Goal: Task Accomplishment & Management: Use online tool/utility

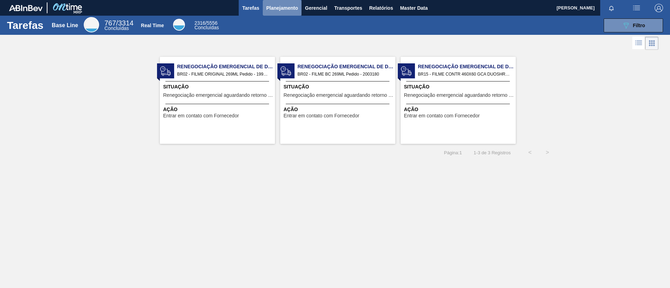
click at [281, 14] on button "Planejamento" at bounding box center [282, 8] width 39 height 16
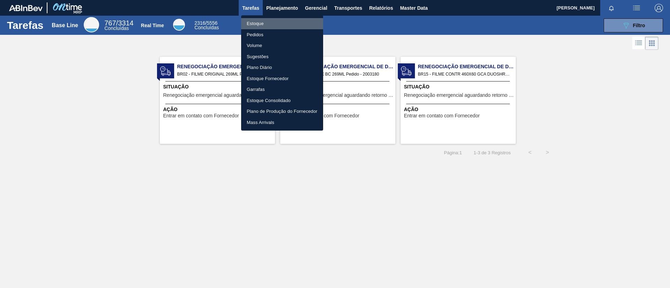
click at [281, 23] on li "Estoque" at bounding box center [282, 23] width 82 height 11
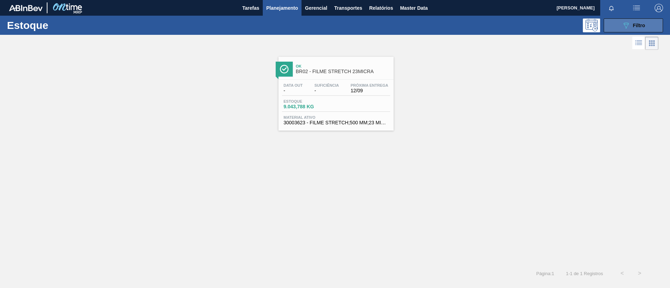
click at [634, 22] on div "089F7B8B-B2A5-4AFE-B5C0-19BA573D28AC Filtro" at bounding box center [633, 25] width 23 height 8
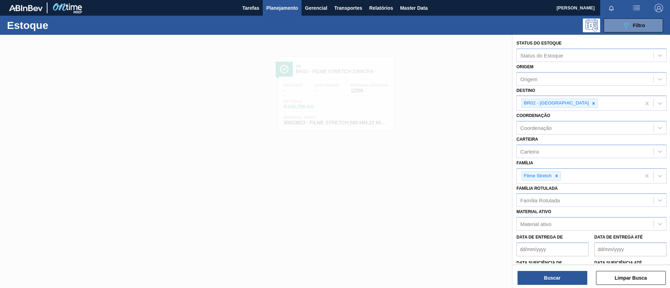
click at [250, 76] on div at bounding box center [335, 179] width 670 height 288
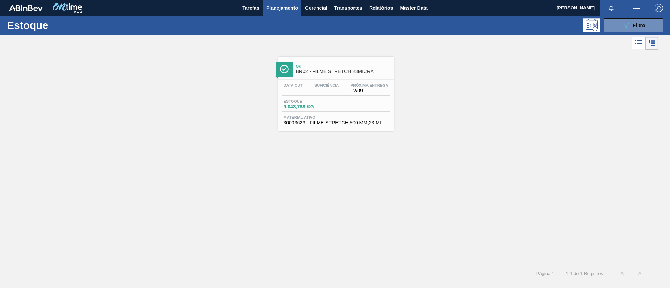
click at [321, 68] on span "Ok" at bounding box center [343, 66] width 94 height 4
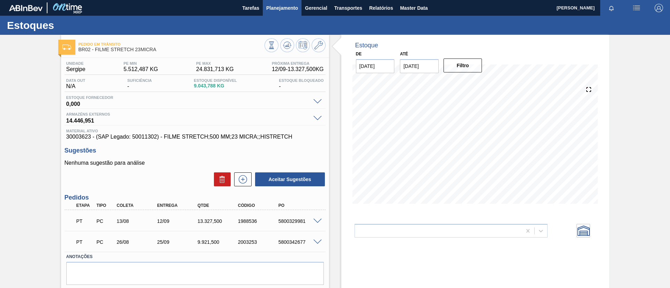
click at [278, 12] on button "Planejamento" at bounding box center [282, 8] width 39 height 16
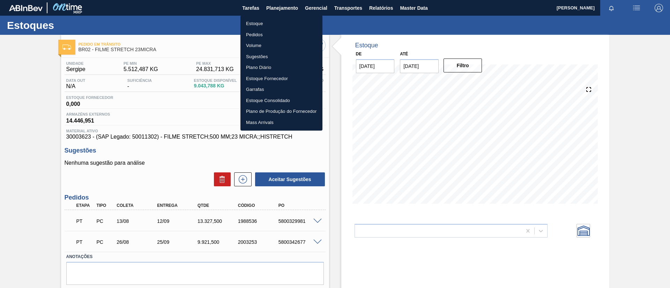
click at [281, 24] on li "Estoque" at bounding box center [281, 23] width 82 height 11
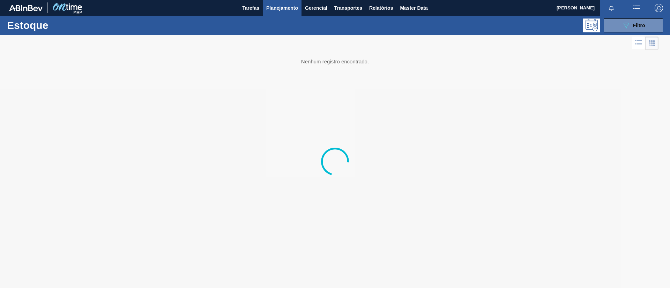
click at [613, 35] on div at bounding box center [329, 43] width 658 height 17
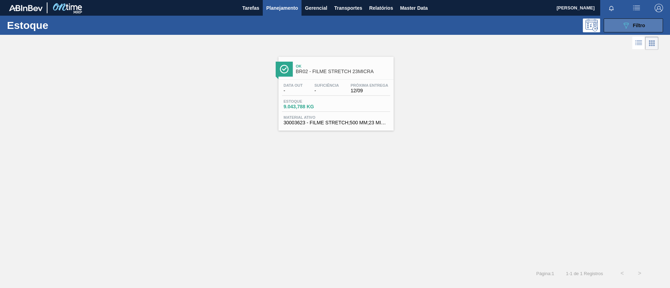
click at [630, 25] on icon "089F7B8B-B2A5-4AFE-B5C0-19BA573D28AC" at bounding box center [626, 25] width 8 height 8
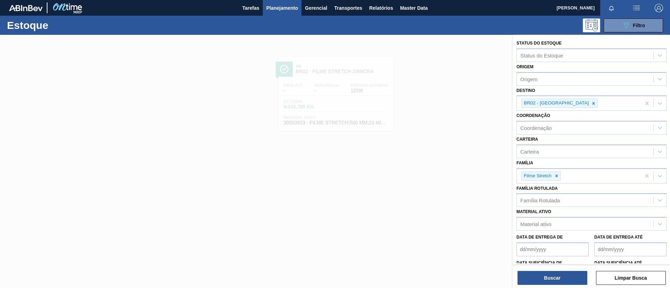
drag, startPoint x: 556, startPoint y: 177, endPoint x: 558, endPoint y: 190, distance: 13.4
click at [557, 178] on icon at bounding box center [556, 176] width 5 height 5
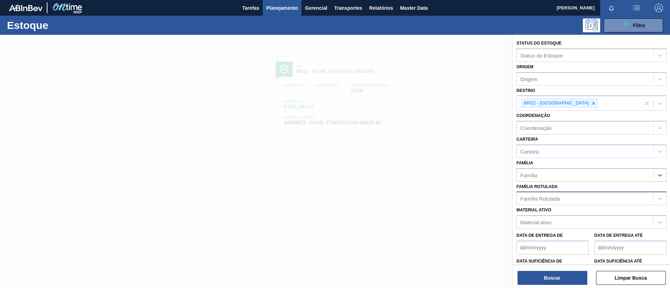
click at [559, 196] on div "Família Rotulada" at bounding box center [539, 199] width 39 height 6
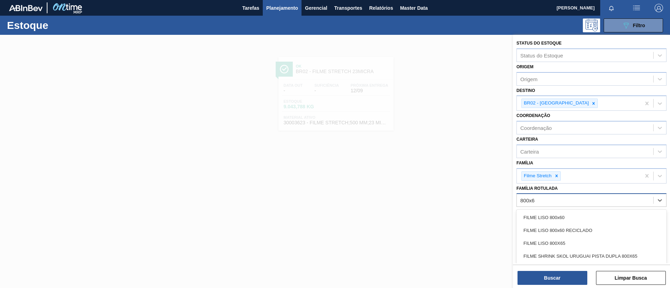
type Rotulada "800x60"
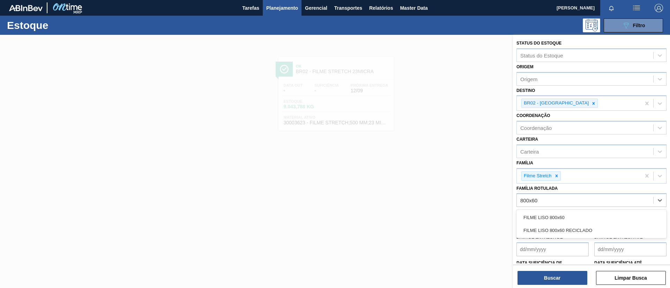
click at [558, 210] on div "FILME LISO 800x60 FILME LISO 800x60 RECICLADO" at bounding box center [591, 224] width 150 height 29
click at [562, 214] on div "FILME LISO 800x60" at bounding box center [591, 217] width 150 height 13
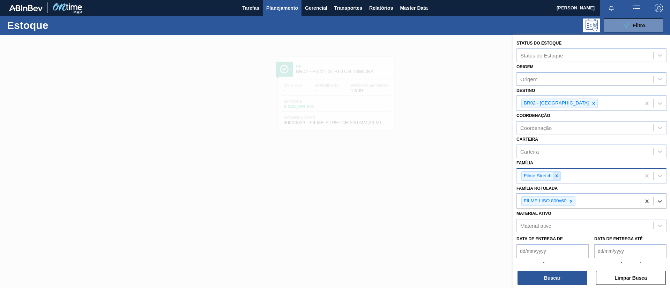
click at [558, 179] on div at bounding box center [556, 176] width 8 height 9
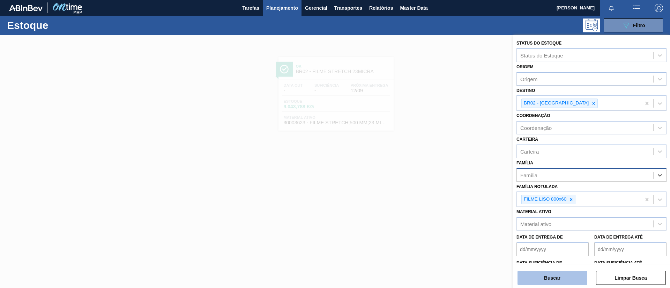
click at [552, 272] on button "Buscar" at bounding box center [552, 278] width 70 height 14
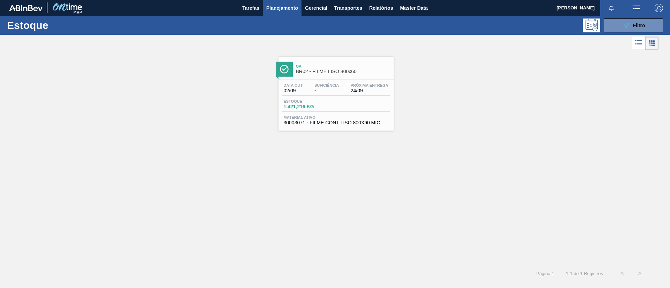
click at [342, 85] on div "Data out 02/09 Suficiência - Próxima Entrega 24/09" at bounding box center [336, 89] width 108 height 13
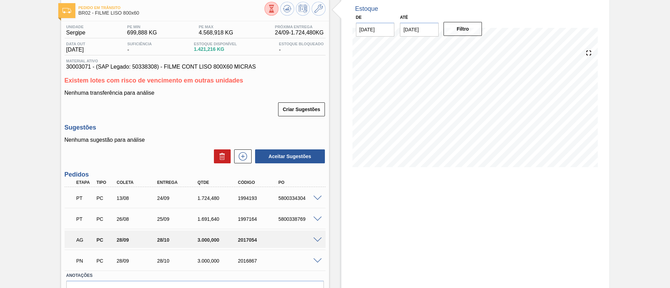
scroll to position [52, 0]
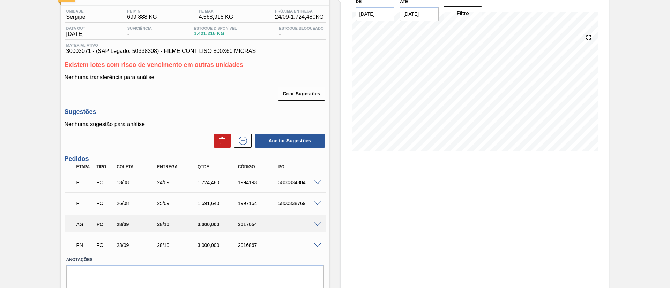
click at [314, 182] on span at bounding box center [317, 182] width 8 height 5
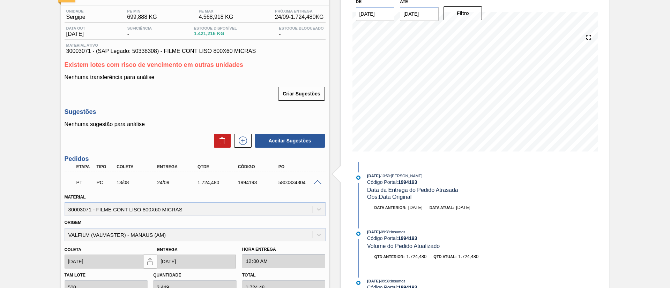
click at [314, 182] on span at bounding box center [317, 182] width 8 height 5
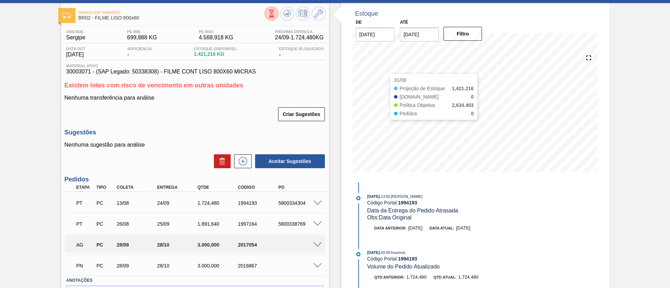
scroll to position [0, 0]
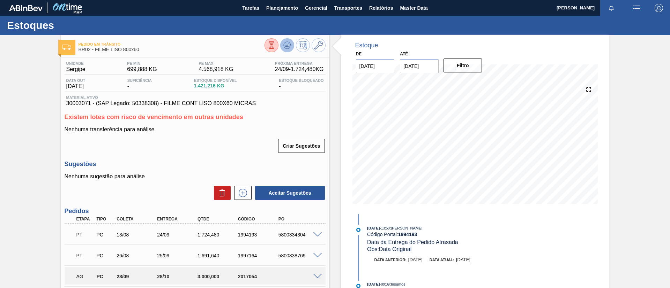
click at [275, 47] on icon at bounding box center [272, 46] width 8 height 8
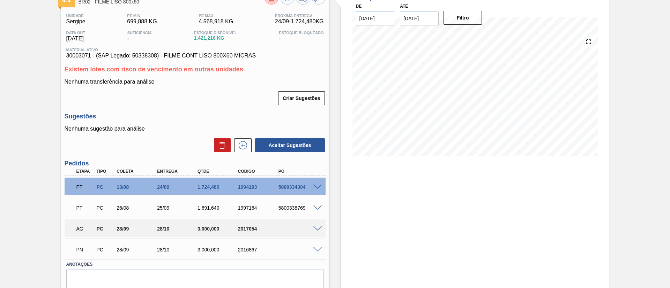
scroll to position [76, 0]
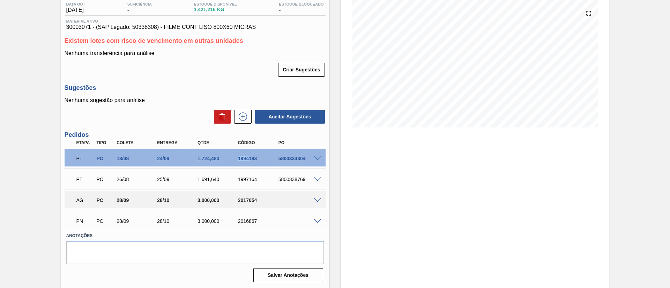
drag, startPoint x: 230, startPoint y: 159, endPoint x: 249, endPoint y: 158, distance: 18.5
click at [249, 158] on div "PT PC 13/08 24/09 1.724,480 1994193 5800334304" at bounding box center [193, 158] width 242 height 14
click at [249, 158] on div "1994193" at bounding box center [258, 159] width 45 height 6
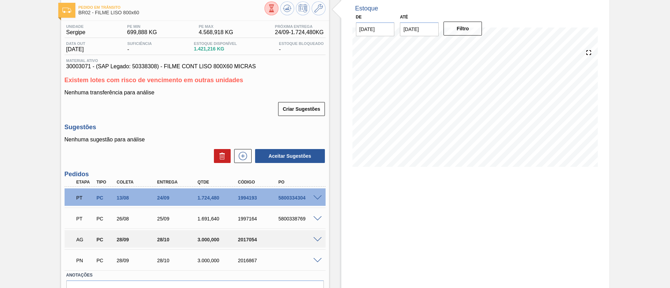
scroll to position [0, 0]
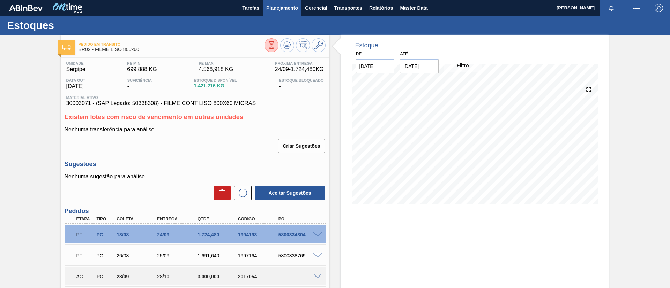
click at [280, 13] on button "Planejamento" at bounding box center [282, 8] width 39 height 16
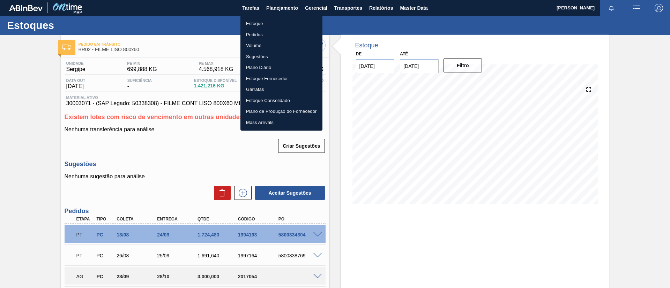
click at [289, 23] on li "Estoque" at bounding box center [281, 23] width 82 height 11
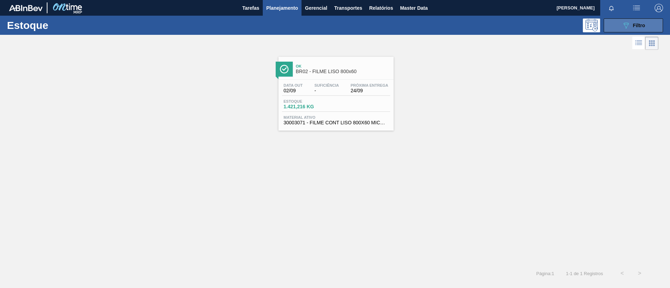
click at [650, 25] on button "089F7B8B-B2A5-4AFE-B5C0-19BA573D28AC Filtro" at bounding box center [632, 25] width 59 height 14
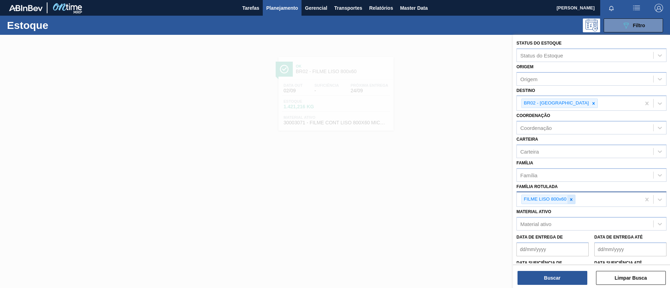
click at [568, 201] on div at bounding box center [571, 199] width 8 height 9
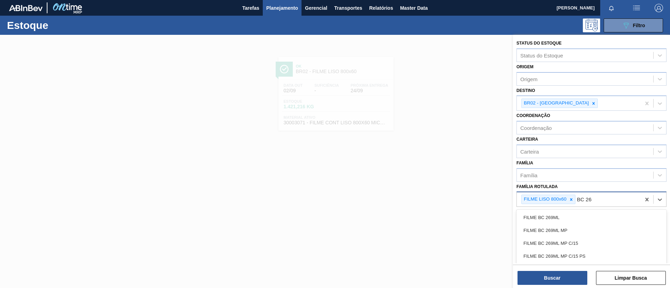
type Rotulada "BC 269"
click at [572, 215] on div "FILME BC 269ML" at bounding box center [591, 217] width 150 height 13
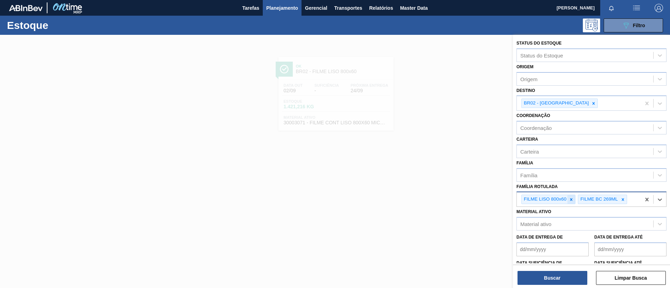
click at [568, 197] on div at bounding box center [571, 199] width 8 height 9
click at [591, 101] on icon at bounding box center [593, 103] width 5 height 5
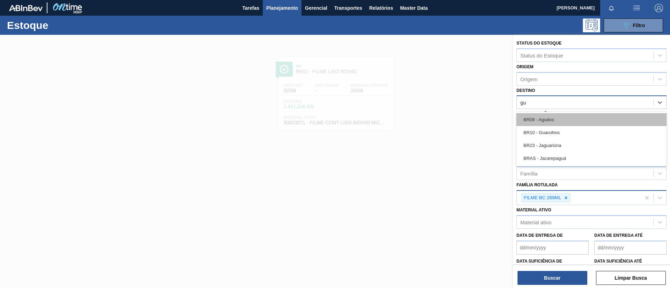
type input "gua"
click at [565, 119] on div "BR10 - Guarulhos" at bounding box center [591, 119] width 150 height 13
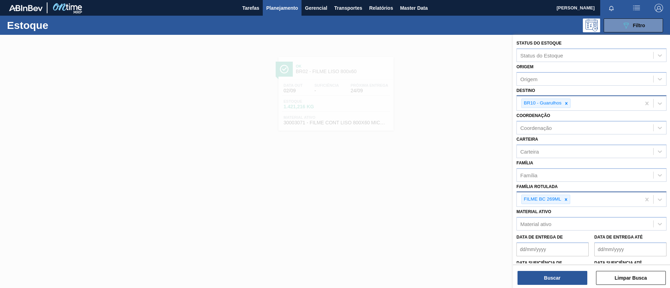
click at [564, 269] on div "Buscar Limpar Busca" at bounding box center [591, 275] width 157 height 20
click at [566, 275] on button "Buscar" at bounding box center [552, 278] width 70 height 14
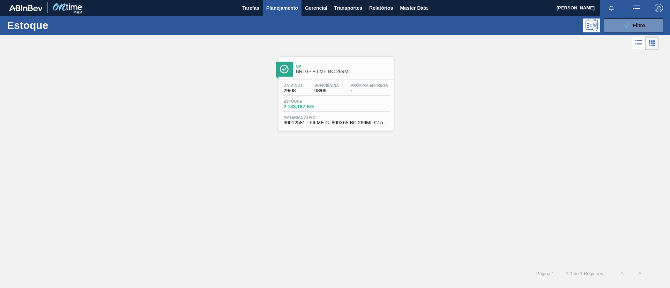
click at [336, 83] on span "Suficiência" at bounding box center [326, 85] width 24 height 4
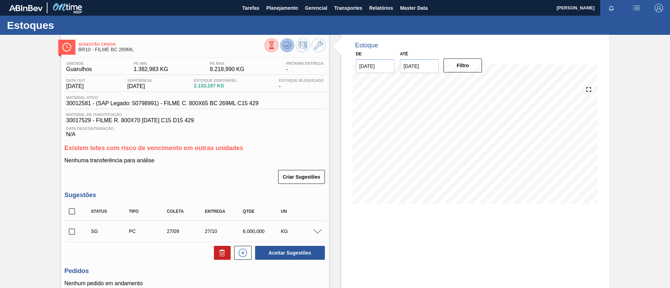
click at [275, 44] on icon at bounding box center [272, 46] width 8 height 8
click at [279, 6] on span "Planejamento" at bounding box center [282, 8] width 32 height 8
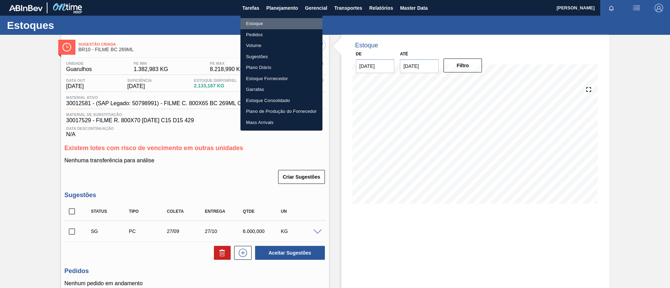
click at [279, 22] on li "Estoque" at bounding box center [281, 23] width 82 height 11
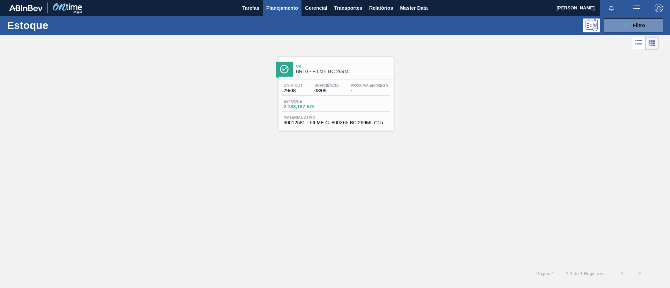
click at [635, 34] on div "Estoque 089F7B8B-B2A5-4AFE-B5C0-19BA573D28AC Filtro" at bounding box center [335, 25] width 670 height 19
drag, startPoint x: 632, startPoint y: 23, endPoint x: 618, endPoint y: 108, distance: 85.4
click at [632, 24] on div "089F7B8B-B2A5-4AFE-B5C0-19BA573D28AC Filtro" at bounding box center [633, 25] width 23 height 8
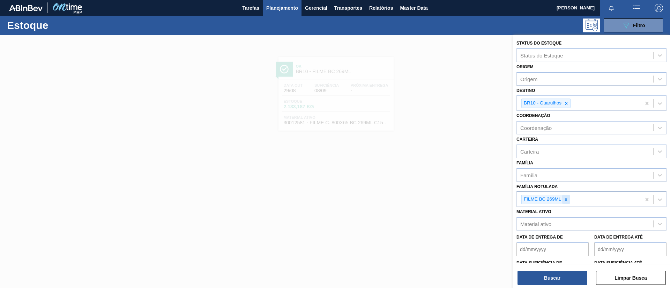
click at [568, 202] on icon at bounding box center [565, 199] width 5 height 5
type Rotulada "530x50"
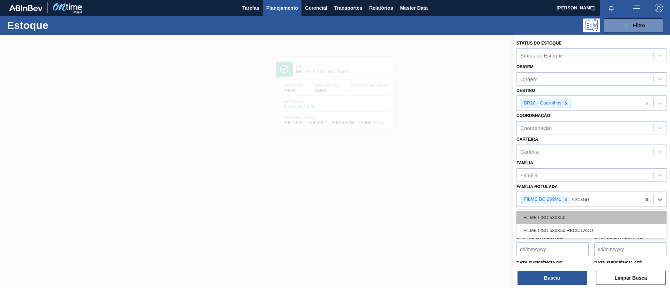
click at [571, 214] on div "FILME LISO 530X50" at bounding box center [591, 217] width 150 height 13
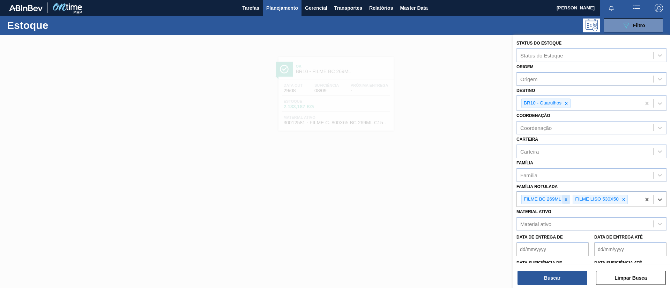
click at [566, 203] on div at bounding box center [566, 199] width 8 height 9
click at [569, 101] on div at bounding box center [566, 103] width 8 height 9
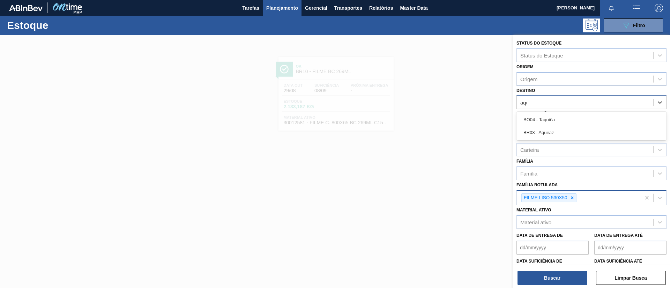
type input "aqui"
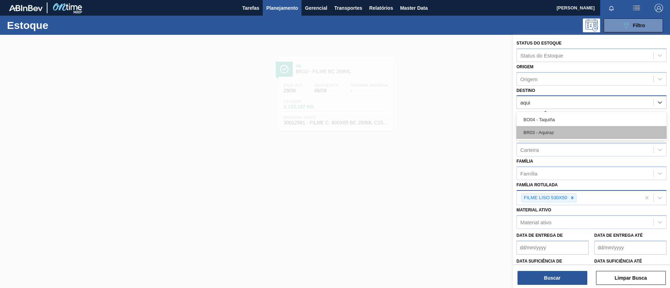
click at [573, 132] on div "BR03 - Aquiraz" at bounding box center [591, 132] width 150 height 13
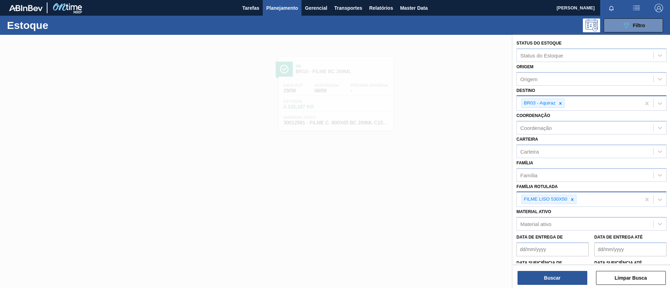
click at [561, 287] on div "Status do Estoque Status do Estoque Origem Origem Destino BR03 - Aquiraz Coorde…" at bounding box center [591, 162] width 157 height 255
click at [559, 282] on button "Buscar" at bounding box center [552, 278] width 70 height 14
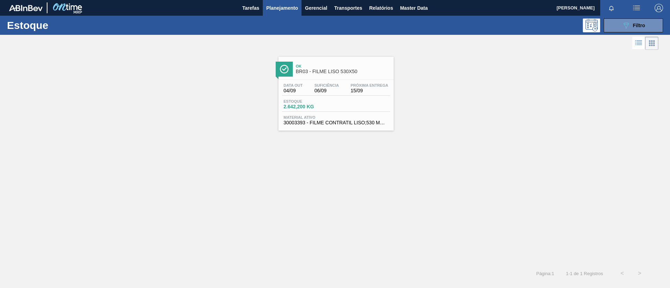
click at [308, 106] on span "2.642,200 KG" at bounding box center [308, 106] width 49 height 5
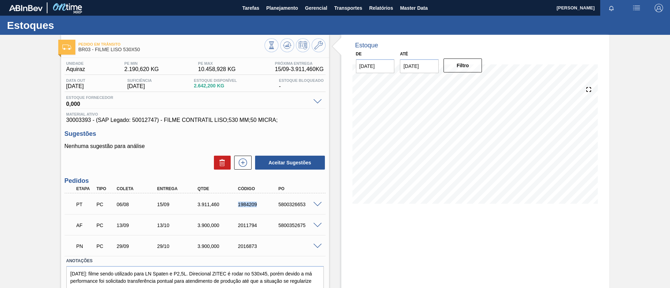
drag, startPoint x: 235, startPoint y: 205, endPoint x: 264, endPoint y: 206, distance: 28.6
click at [264, 206] on div "PT PC 06/08 15/09 3.911,460 1984209 5800326653" at bounding box center [193, 204] width 242 height 14
copy div "1984209"
click at [272, 5] on span "Planejamento" at bounding box center [282, 8] width 32 height 8
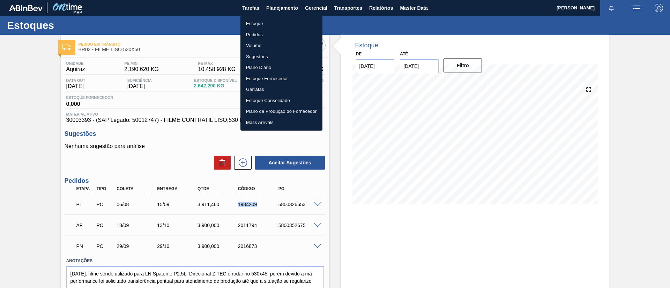
click at [276, 20] on li "Estoque" at bounding box center [281, 23] width 82 height 11
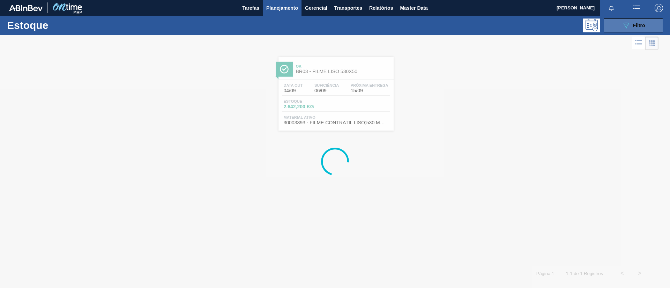
click at [650, 27] on button "089F7B8B-B2A5-4AFE-B5C0-19BA573D28AC Filtro" at bounding box center [632, 25] width 59 height 14
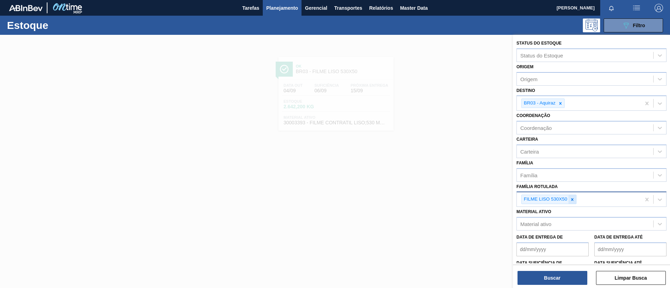
click at [573, 199] on icon at bounding box center [572, 199] width 5 height 5
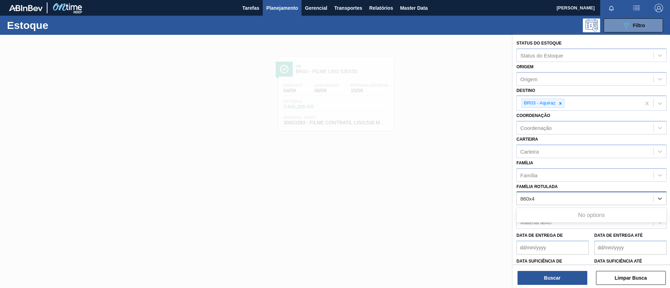
type Rotulada "860x45"
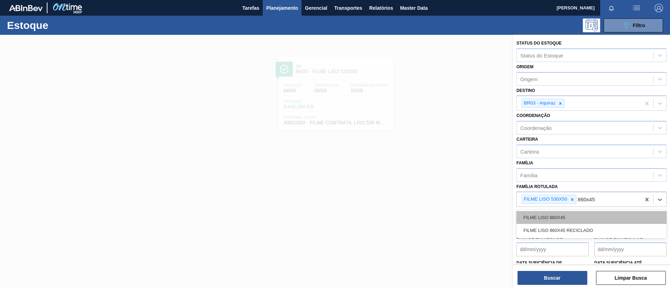
click at [570, 214] on div "FILME LISO 860X45" at bounding box center [591, 217] width 150 height 13
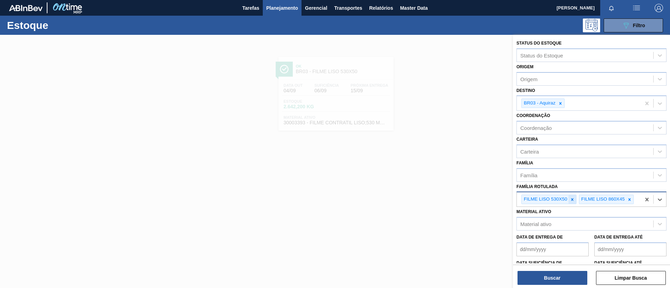
click at [572, 199] on icon at bounding box center [572, 199] width 2 height 2
click at [569, 286] on div "Status do Estoque Status do Estoque Origem Origem Destino BR03 - Aquiraz Coorde…" at bounding box center [591, 162] width 157 height 255
click at [568, 284] on button "Buscar" at bounding box center [552, 278] width 70 height 14
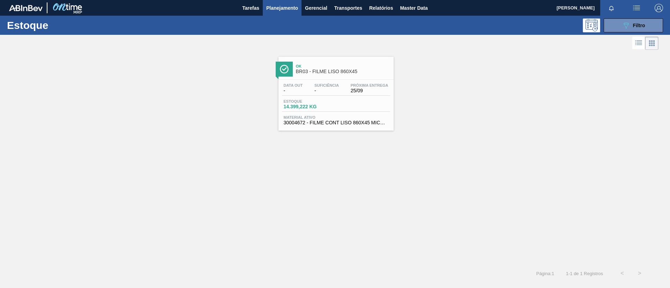
click at [315, 83] on span "Suficiência" at bounding box center [326, 85] width 24 height 4
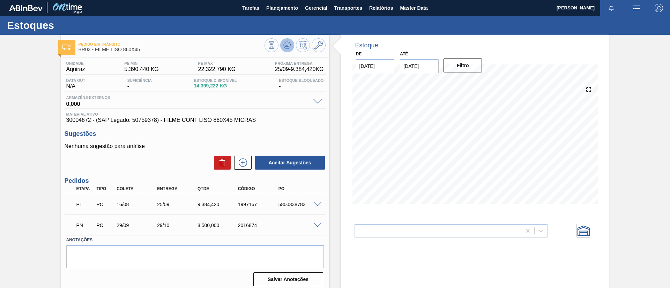
click at [286, 45] on icon at bounding box center [287, 45] width 5 height 3
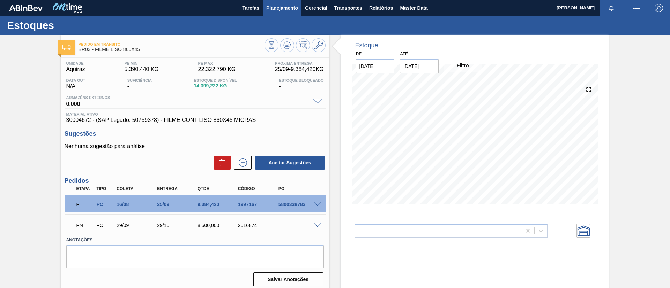
click at [264, 4] on button "Planejamento" at bounding box center [282, 8] width 39 height 16
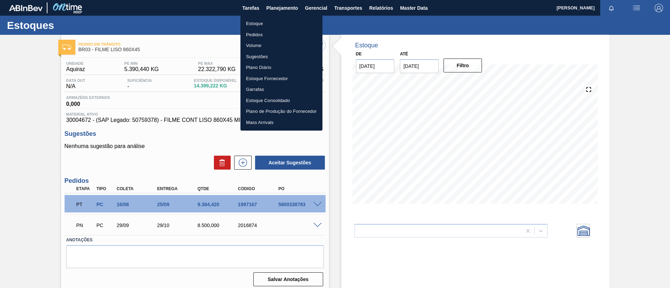
click at [274, 17] on ul "Estoque Pedidos Volume Sugestões Plano Diário Estoque Fornecedor Garrafas Estoq…" at bounding box center [281, 72] width 82 height 115
click at [276, 19] on li "Estoque" at bounding box center [281, 23] width 82 height 11
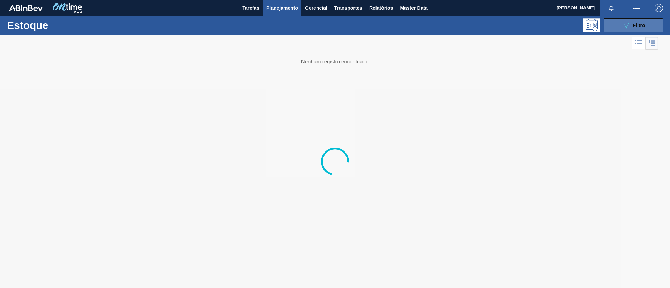
click at [623, 26] on icon "089F7B8B-B2A5-4AFE-B5C0-19BA573D28AC" at bounding box center [626, 25] width 8 height 8
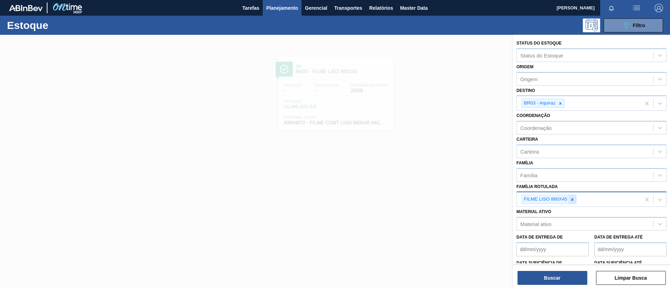
click at [573, 203] on div at bounding box center [572, 199] width 8 height 9
type Rotulada "SK 269ML MP"
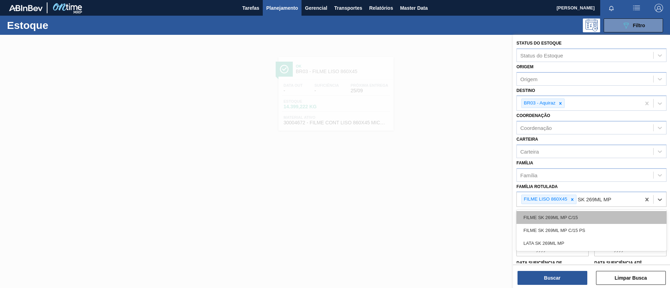
click at [576, 212] on div "FILME SK 269ML MP C/15" at bounding box center [591, 217] width 150 height 13
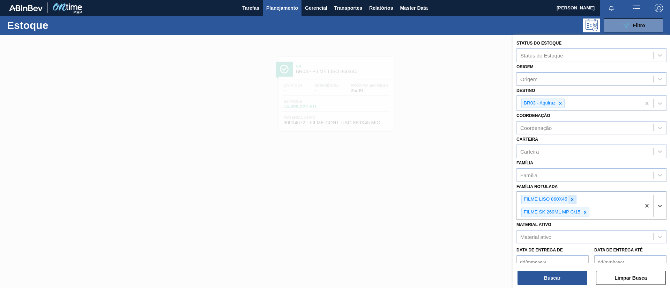
click at [573, 200] on icon at bounding box center [572, 199] width 5 height 5
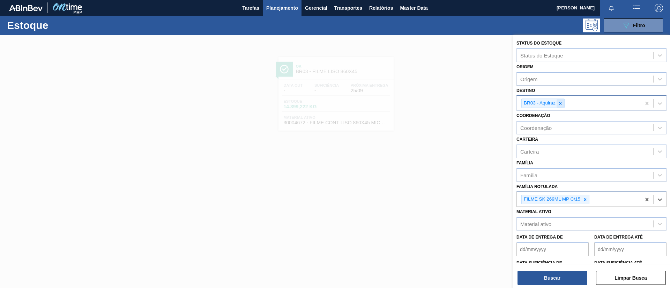
click at [560, 105] on icon at bounding box center [560, 103] width 5 height 5
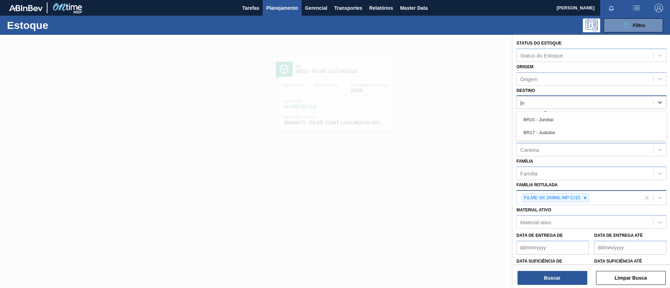
type input "jua"
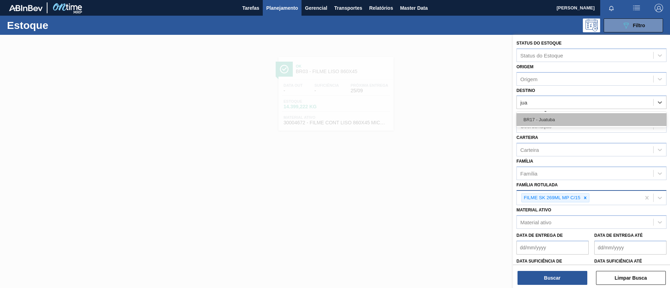
click at [562, 118] on div "BR17 - Juatuba" at bounding box center [591, 119] width 150 height 13
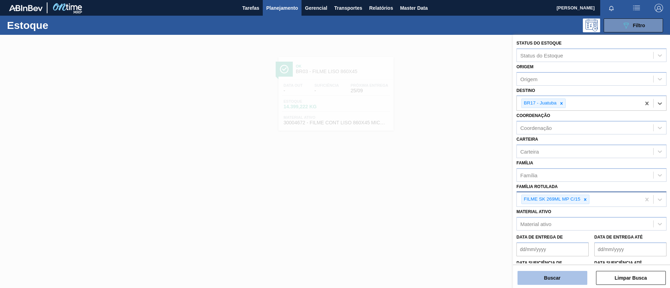
click at [559, 279] on button "Buscar" at bounding box center [552, 278] width 70 height 14
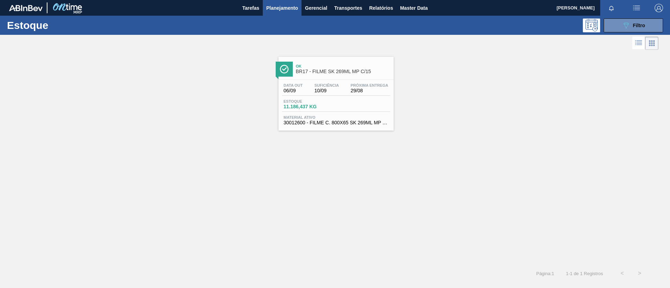
click at [325, 74] on span "BR17 - FILME SK 269ML MP C/15" at bounding box center [343, 71] width 94 height 5
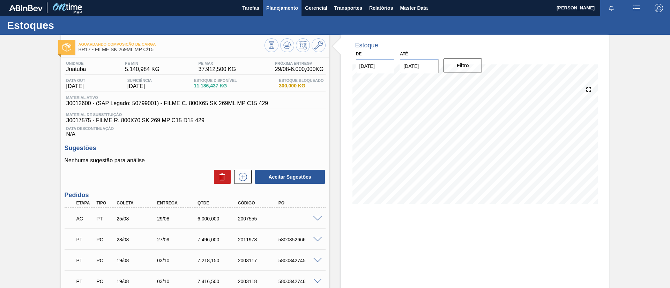
click at [266, 14] on button "Planejamento" at bounding box center [282, 8] width 39 height 16
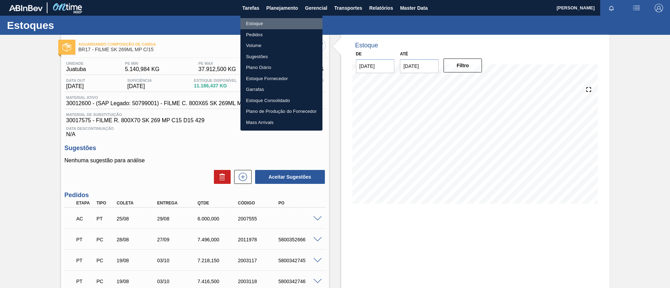
click at [269, 23] on li "Estoque" at bounding box center [281, 23] width 82 height 11
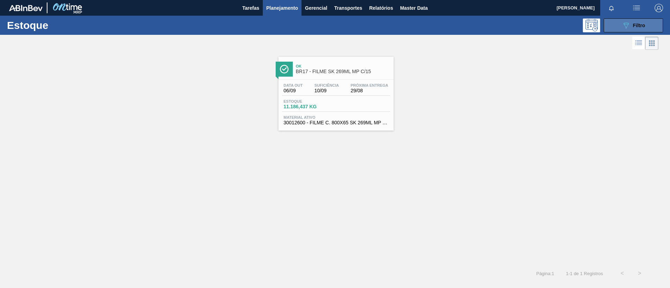
click at [627, 25] on icon at bounding box center [625, 26] width 5 height 6
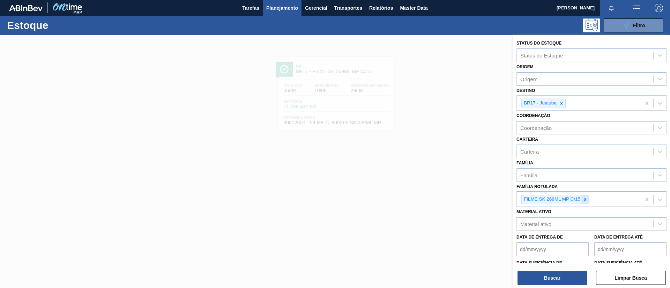
drag, startPoint x: 588, startPoint y: 193, endPoint x: 585, endPoint y: 197, distance: 5.2
click at [588, 193] on div "FILME SK 269ML MP C/15" at bounding box center [579, 200] width 124 height 14
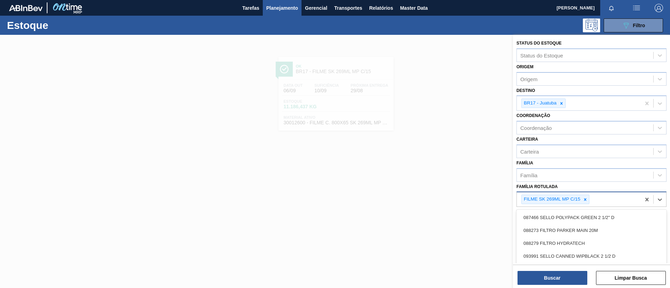
click at [585, 197] on icon at bounding box center [584, 199] width 5 height 5
paste Rotulada "FILME LISO 740MM"
type Rotulada "FILME LISO 740MM"
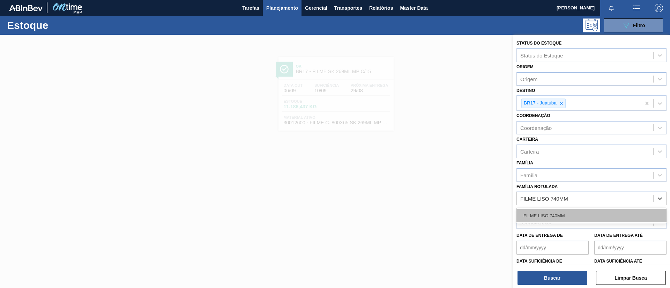
click at [578, 212] on div "FILME LISO 740MM" at bounding box center [591, 216] width 150 height 13
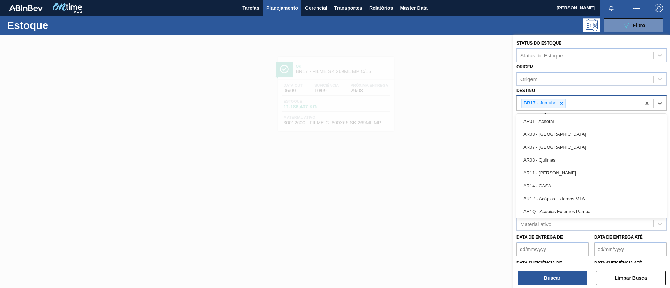
click at [555, 104] on div "BR17 - Juatuba" at bounding box center [539, 103] width 36 height 9
click at [562, 104] on icon at bounding box center [561, 103] width 2 height 2
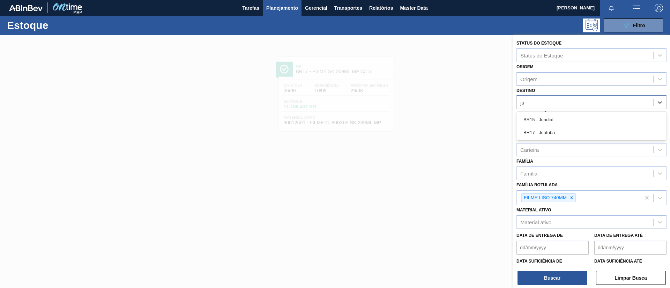
type input "jun"
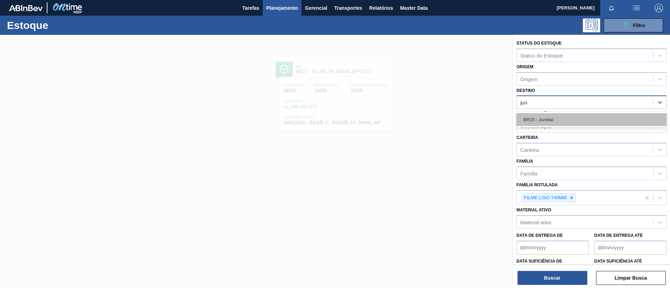
click at [561, 118] on div "BR15 - Jundiaí" at bounding box center [591, 119] width 150 height 13
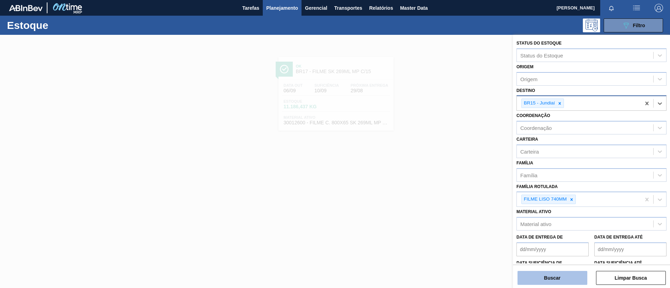
click at [567, 272] on button "Buscar" at bounding box center [552, 278] width 70 height 14
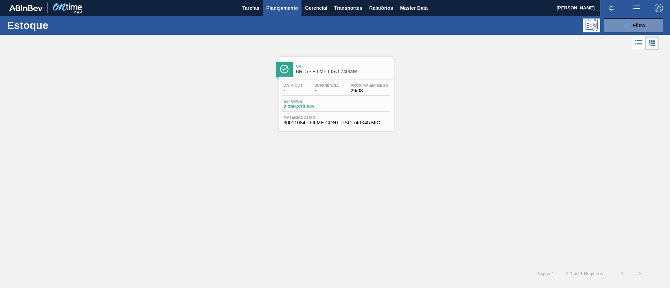
click at [320, 85] on span "Suficiência" at bounding box center [326, 85] width 24 height 4
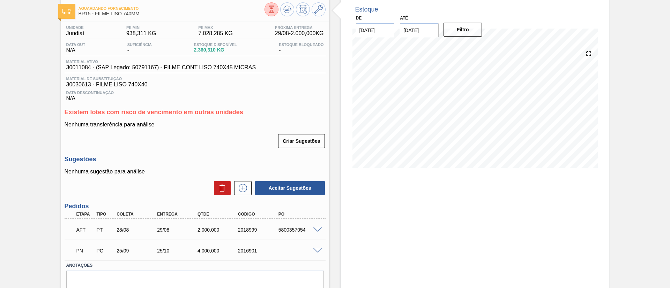
scroll to position [66, 0]
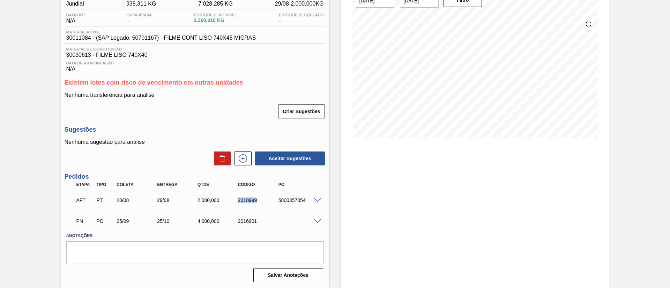
drag, startPoint x: 233, startPoint y: 198, endPoint x: 262, endPoint y: 197, distance: 28.3
click at [262, 198] on div "2018999" at bounding box center [253, 201] width 40 height 6
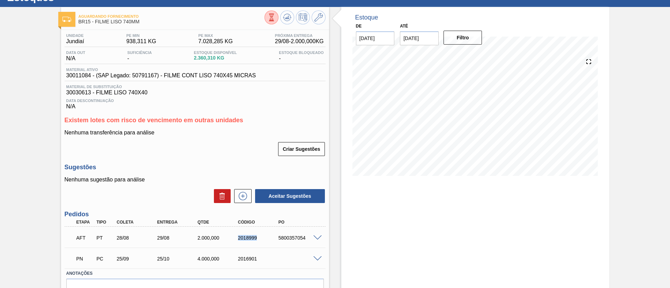
scroll to position [0, 0]
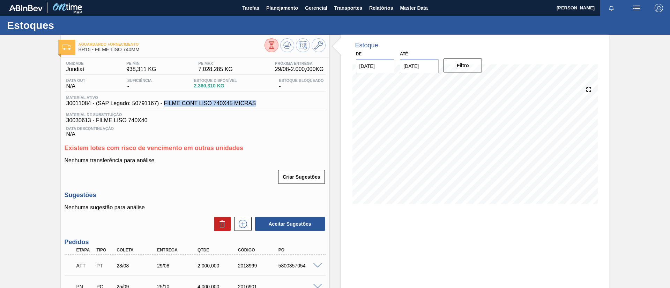
drag, startPoint x: 262, startPoint y: 108, endPoint x: 162, endPoint y: 105, distance: 99.5
click at [162, 105] on div "Material ativo 30011084 - (SAP Legado: 50791167) - FILME CONT LISO 740X45 MICRAS" at bounding box center [195, 103] width 261 height 14
copy span "FILME CONT LISO 740X45 MICRAS"
drag, startPoint x: 65, startPoint y: 108, endPoint x: 89, endPoint y: 102, distance: 25.0
click at [89, 102] on div "Material ativo 30011084 - (SAP Legado: 50791167) - FILME CONT LISO 740X45 MICRAS" at bounding box center [195, 103] width 261 height 14
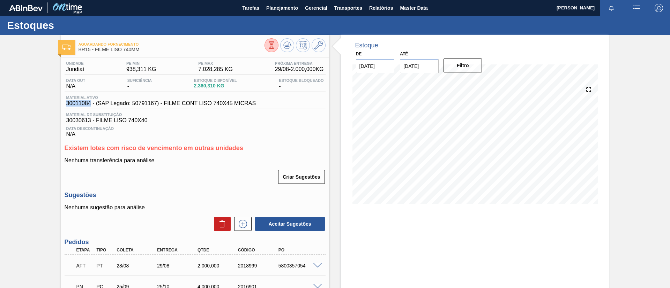
copy span "30011084"
click at [284, 8] on span "Planejamento" at bounding box center [282, 8] width 32 height 8
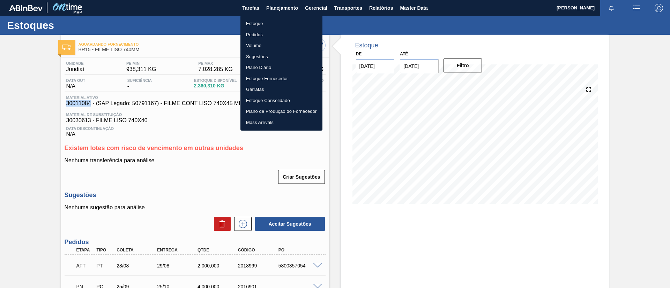
click at [285, 20] on li "Estoque" at bounding box center [281, 23] width 82 height 11
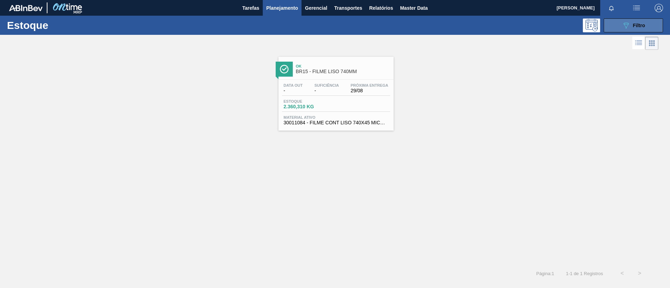
click at [630, 28] on div "089F7B8B-B2A5-4AFE-B5C0-19BA573D28AC Filtro" at bounding box center [633, 25] width 23 height 8
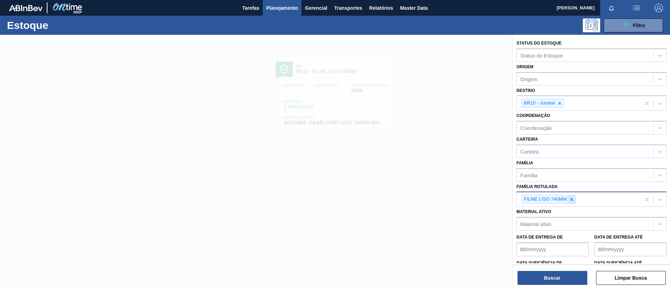
click at [570, 204] on div at bounding box center [571, 199] width 8 height 9
type Rotulada "SK 350ML MP"
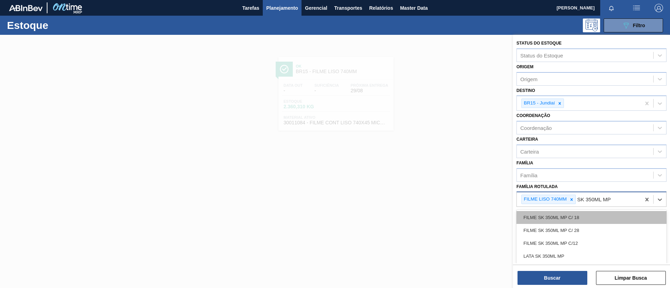
click at [573, 215] on div "FILME SK 350ML MP C/ 18" at bounding box center [591, 217] width 150 height 13
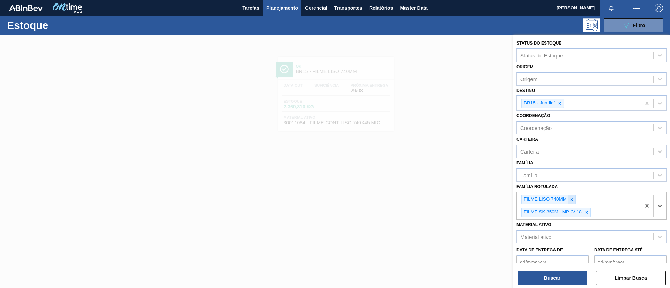
click at [573, 200] on icon at bounding box center [571, 199] width 5 height 5
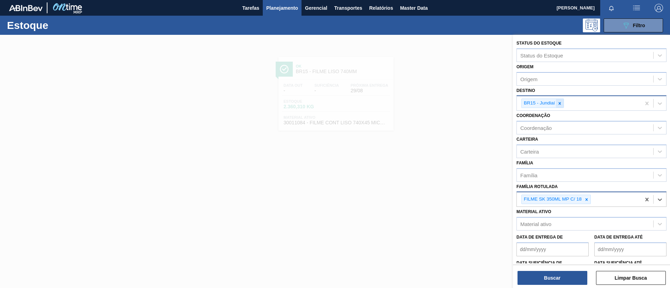
click at [558, 104] on icon at bounding box center [559, 103] width 5 height 5
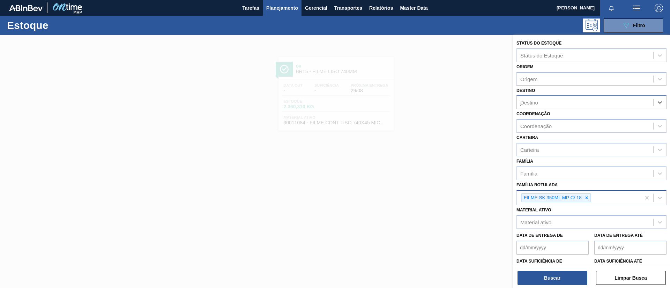
type input "jaca"
click at [559, 121] on div "BR16 - Jacareí" at bounding box center [591, 119] width 150 height 13
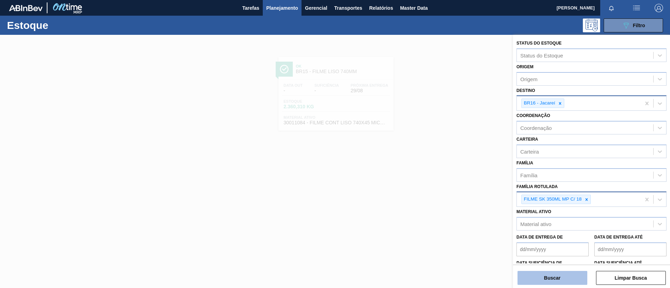
click at [555, 283] on button "Buscar" at bounding box center [552, 278] width 70 height 14
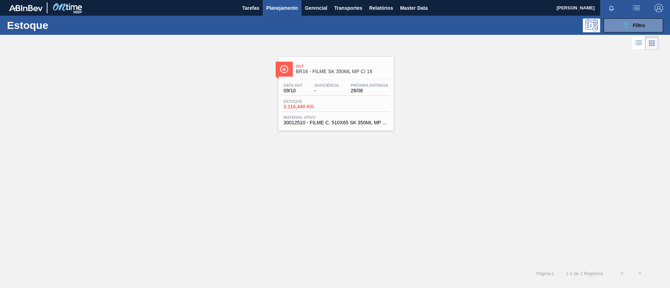
click at [323, 66] on span "Out" at bounding box center [343, 66] width 94 height 4
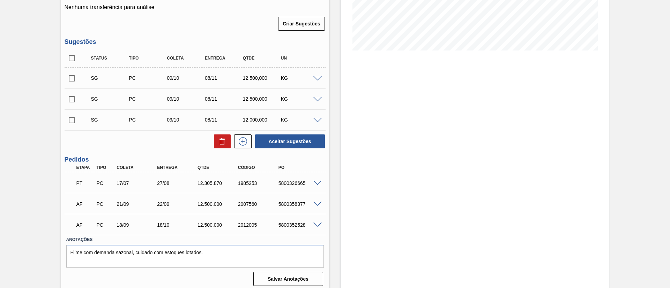
scroll to position [157, 0]
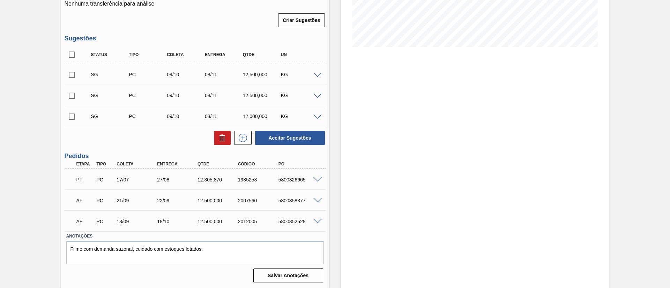
click at [313, 182] on div "5800326665" at bounding box center [299, 180] width 45 height 6
click at [317, 181] on span at bounding box center [317, 180] width 8 height 5
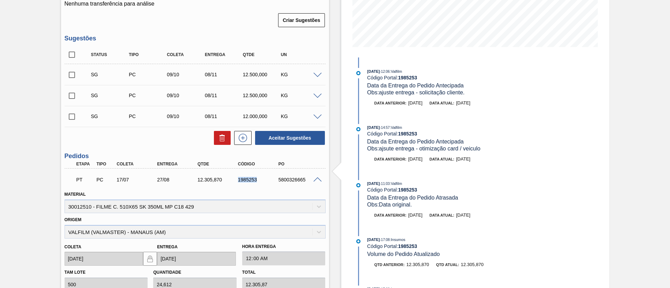
drag, startPoint x: 235, startPoint y: 179, endPoint x: 270, endPoint y: 181, distance: 34.9
click at [270, 181] on div "1985253" at bounding box center [253, 180] width 40 height 6
copy div "1985253"
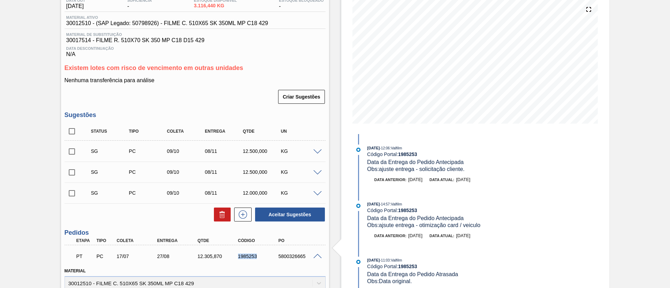
scroll to position [0, 0]
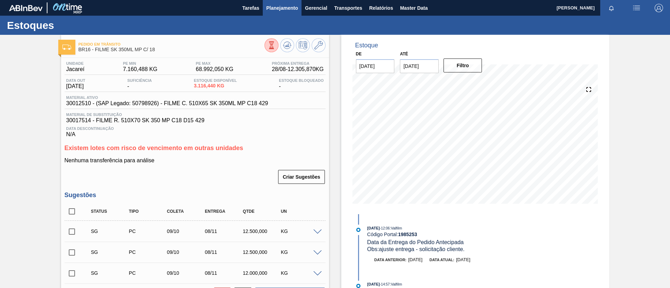
click at [266, 12] on span "Planejamento" at bounding box center [282, 8] width 32 height 8
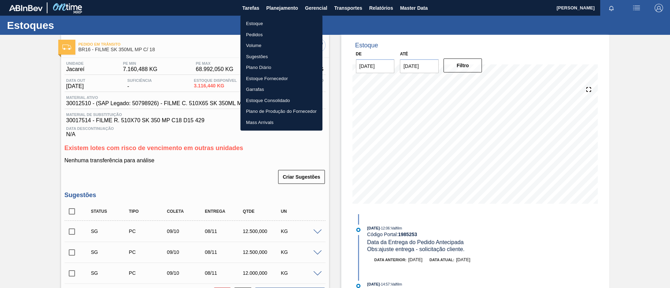
click at [268, 20] on li "Estoque" at bounding box center [281, 23] width 82 height 11
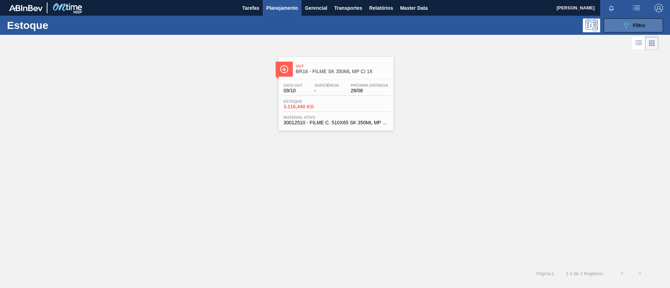
click at [628, 21] on icon "089F7B8B-B2A5-4AFE-B5C0-19BA573D28AC" at bounding box center [626, 25] width 8 height 8
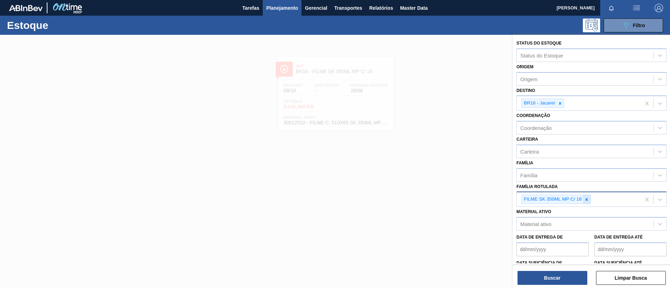
click at [588, 197] on icon at bounding box center [586, 199] width 5 height 5
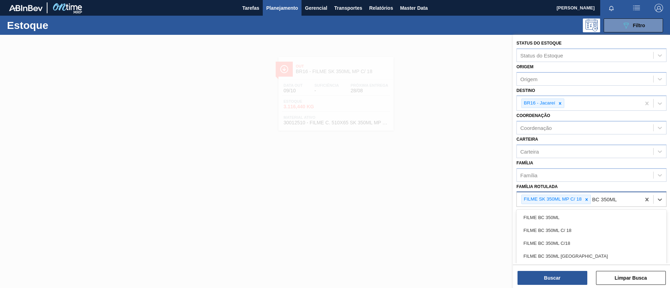
type Rotulada "BC 350ML MP"
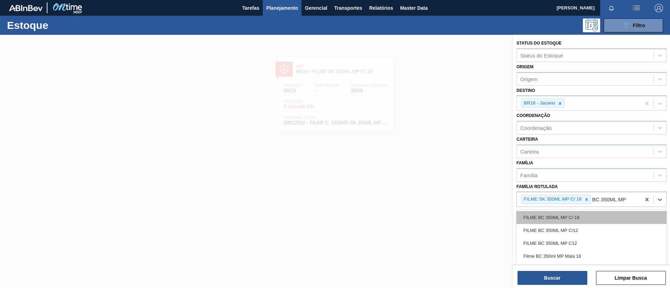
click at [572, 217] on div "FILME BC 350ML MP C/ 18" at bounding box center [591, 217] width 150 height 13
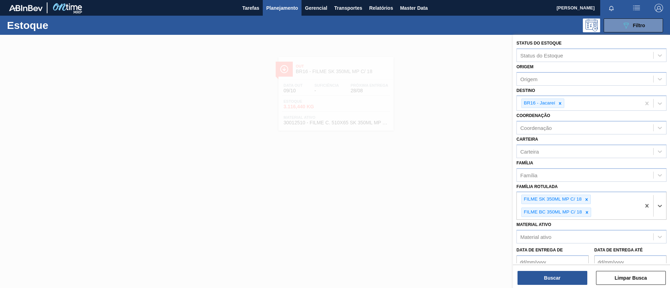
click at [585, 200] on icon at bounding box center [586, 199] width 5 height 5
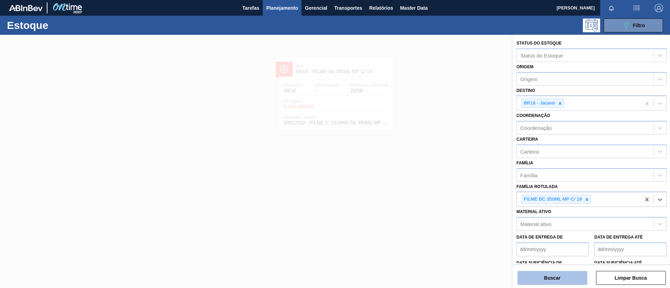
click at [561, 282] on button "Buscar" at bounding box center [552, 278] width 70 height 14
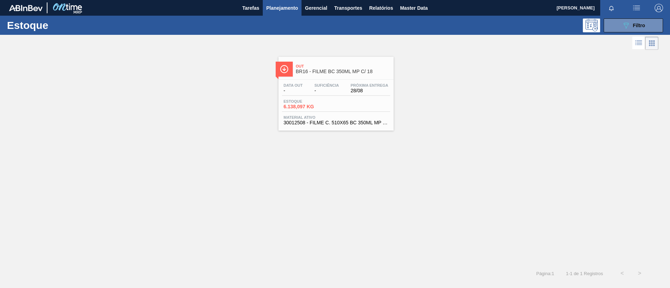
click at [357, 75] on div "Out BR16 - FILME BC 350ML MP C/ 18" at bounding box center [343, 69] width 94 height 16
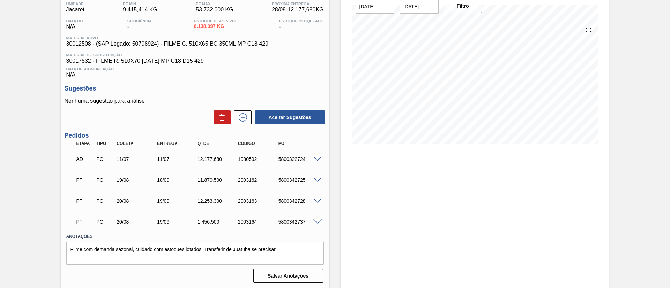
scroll to position [60, 0]
click at [316, 156] on div at bounding box center [318, 158] width 14 height 5
click at [316, 158] on span at bounding box center [317, 158] width 8 height 5
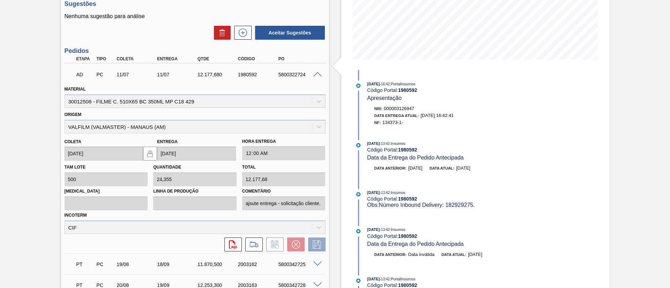
scroll to position [113, 0]
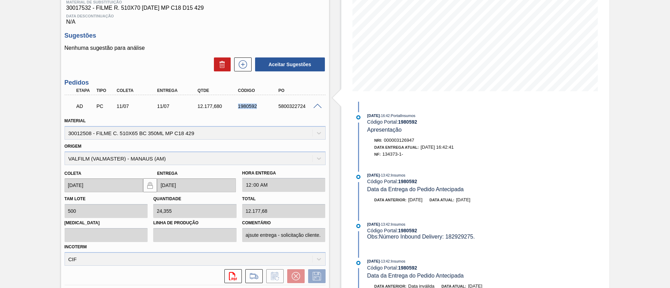
drag, startPoint x: 233, startPoint y: 105, endPoint x: 268, endPoint y: 112, distance: 36.0
click at [268, 112] on div "AD PC 11/07 11/07 12.177,680 1980592 5800322724" at bounding box center [193, 106] width 242 height 14
copy div "1980592"
drag, startPoint x: 406, startPoint y: 155, endPoint x: 254, endPoint y: 44, distance: 188.2
click at [370, 158] on div "Nri: 000003126947 Data Entrega Atual: 27/08/2025 16:42:41 NF: 134373-1-" at bounding box center [450, 147] width 166 height 21
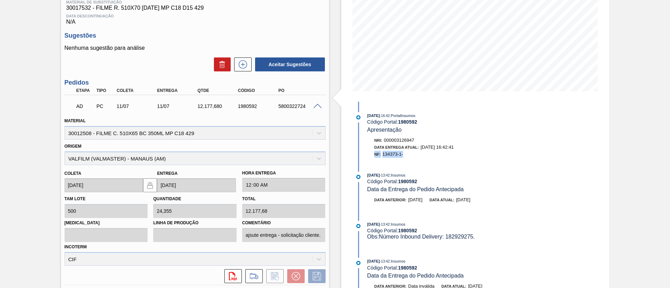
copy div "NF: 134373-1-"
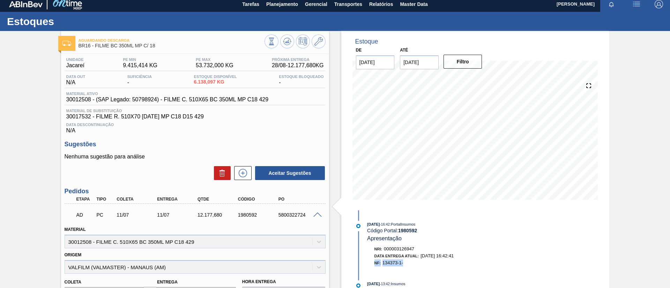
scroll to position [0, 0]
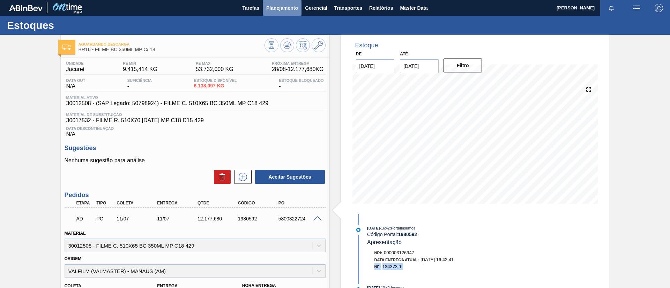
click at [281, 9] on span "Planejamento" at bounding box center [282, 8] width 32 height 8
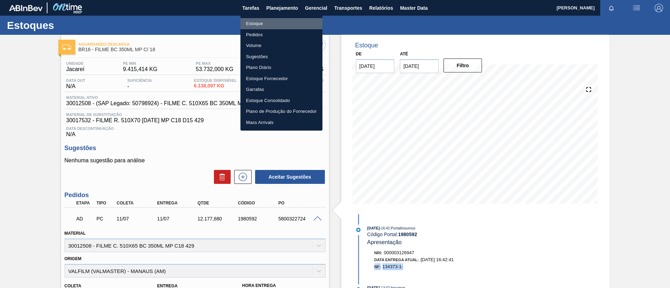
click at [282, 18] on li "Estoque" at bounding box center [281, 23] width 82 height 11
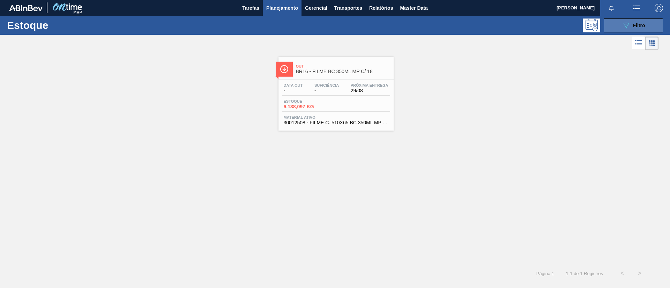
click at [638, 25] on span "Filtro" at bounding box center [639, 26] width 12 height 6
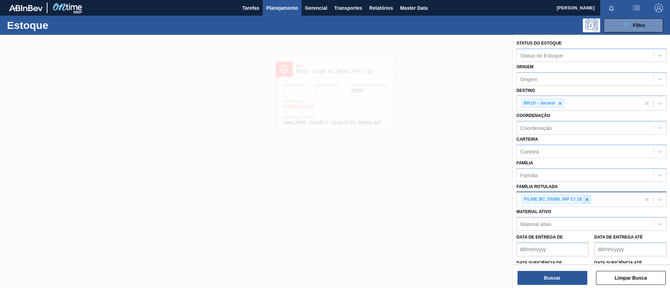
click at [588, 201] on icon at bounding box center [586, 199] width 5 height 5
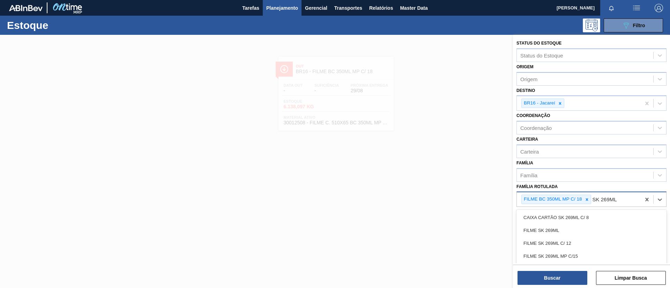
type Rotulada "SK 269ML MP"
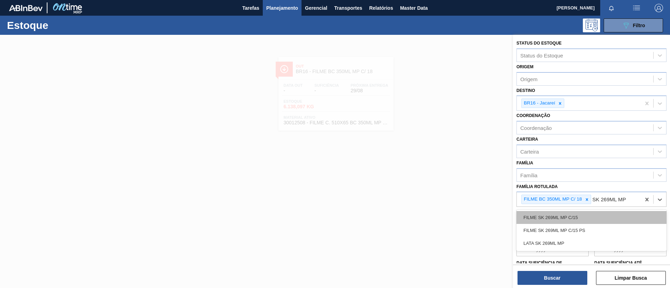
click at [588, 214] on div "FILME SK 269ML MP C/15" at bounding box center [591, 217] width 150 height 13
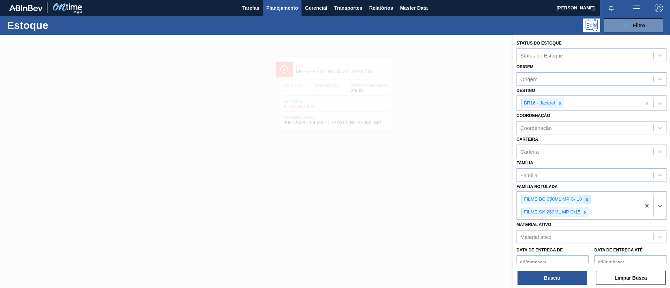
click at [588, 198] on icon at bounding box center [586, 199] width 5 height 5
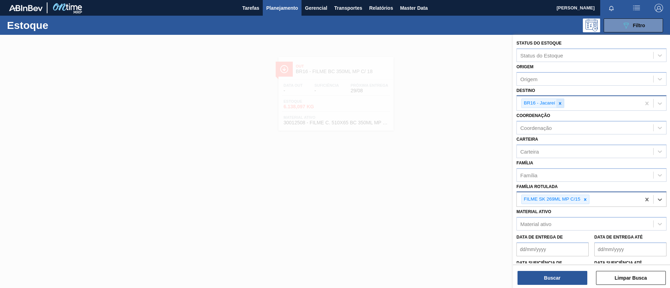
click at [561, 105] on icon at bounding box center [559, 103] width 5 height 5
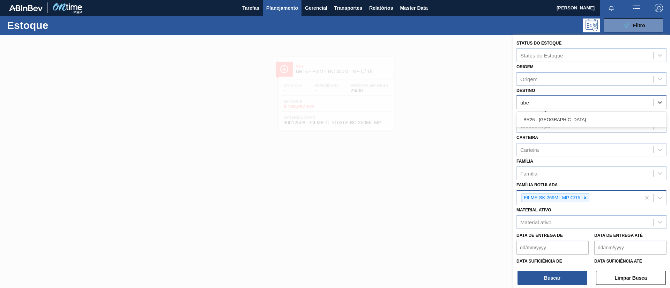
type input "uber"
click at [567, 125] on div "BR26 - Uberlândia" at bounding box center [591, 119] width 150 height 13
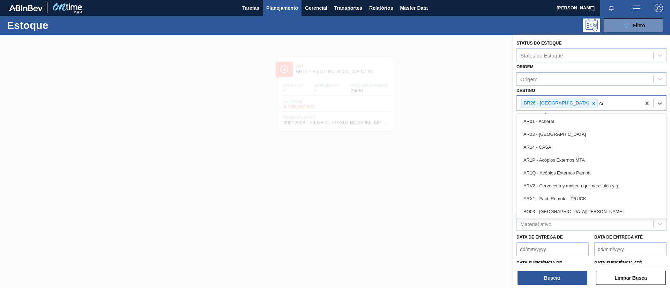
type input "cebr"
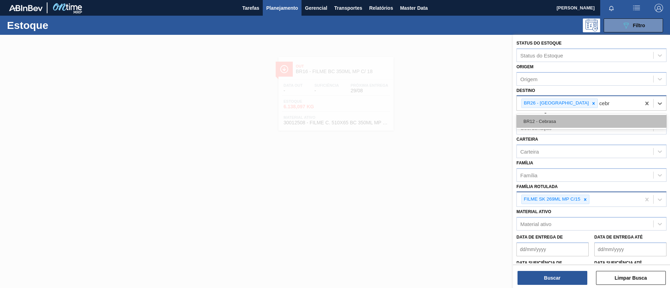
click at [526, 125] on div "BR12 - Cebrasa" at bounding box center [591, 121] width 150 height 13
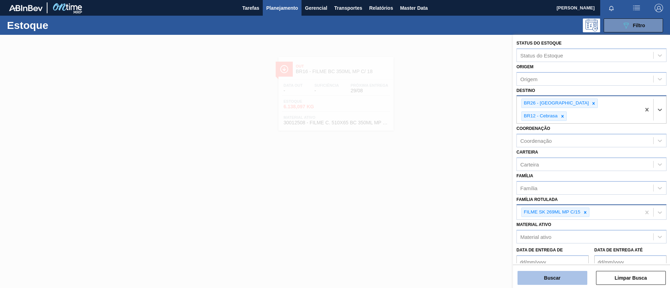
click at [545, 283] on button "Buscar" at bounding box center [552, 278] width 70 height 14
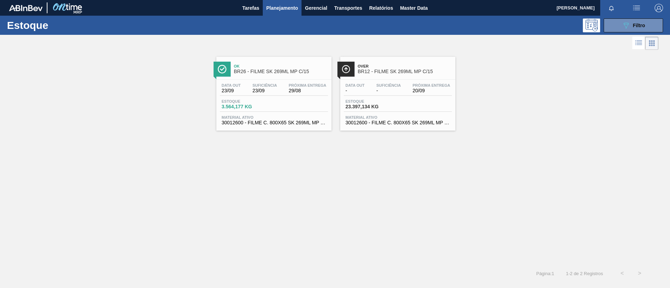
click at [381, 67] on span "Over" at bounding box center [404, 66] width 94 height 4
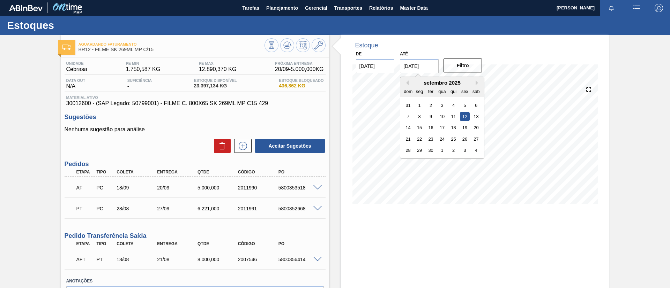
click at [418, 69] on input "12/09/2025" at bounding box center [419, 66] width 39 height 14
click at [477, 83] on button "Next Month" at bounding box center [477, 83] width 5 height 5
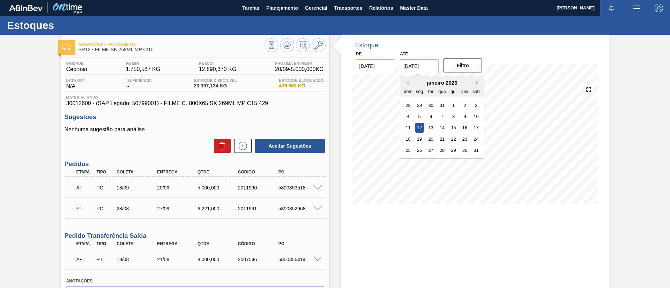
click at [477, 83] on button "Next Month" at bounding box center [477, 83] width 5 height 5
click at [455, 136] on div "26" at bounding box center [453, 139] width 9 height 9
type input "[DATE]"
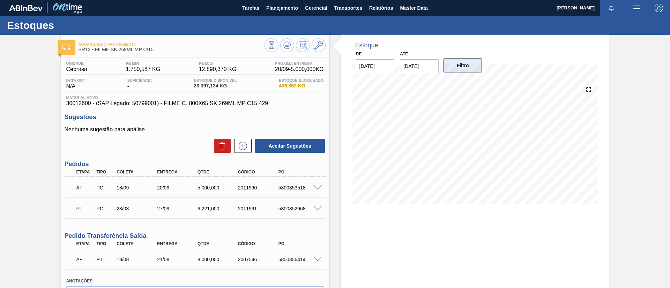
click at [466, 69] on button "Filtro" at bounding box center [462, 66] width 39 height 14
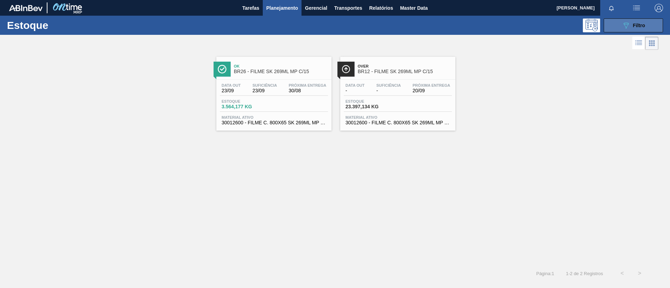
click at [637, 24] on span "Filtro" at bounding box center [639, 26] width 12 height 6
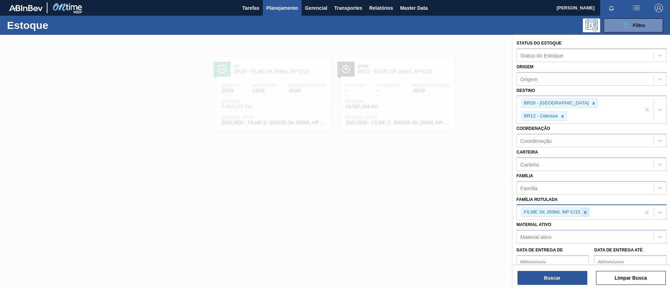
click at [583, 210] on icon at bounding box center [584, 212] width 5 height 5
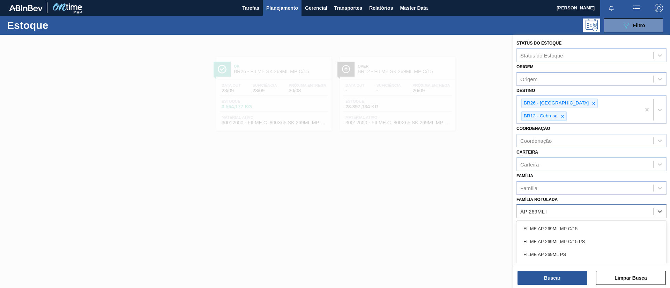
type Rotulada "AP 269ML MP"
click at [577, 221] on div "FILME AP 269ML MP C/15 FILME AP 269ML MP C/15 PS LATA AP 269ML MP" at bounding box center [591, 242] width 150 height 42
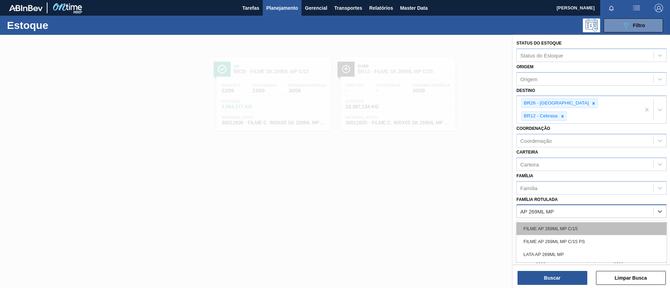
click at [580, 223] on div "FILME AP 269ML MP C/15" at bounding box center [591, 229] width 150 height 13
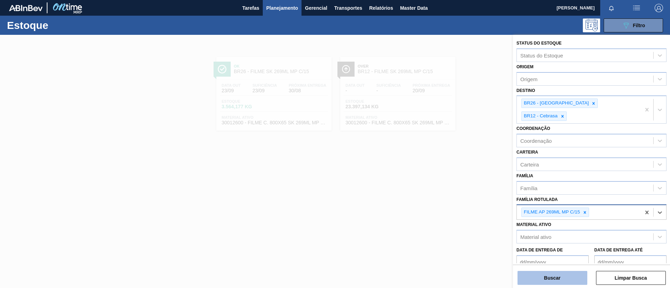
click at [570, 283] on button "Buscar" at bounding box center [552, 278] width 70 height 14
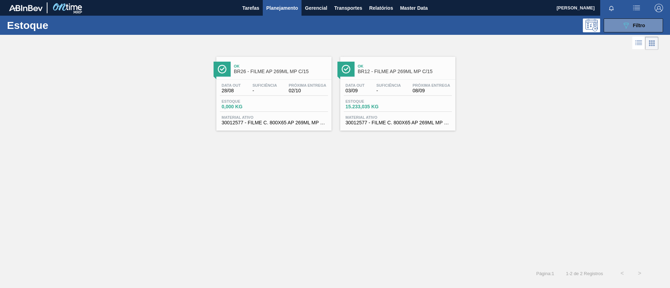
click at [420, 73] on span "BR12 - FILME AP 269ML MP C/15" at bounding box center [404, 71] width 94 height 5
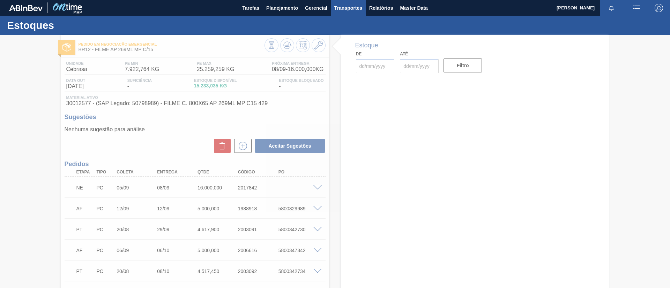
type input "[DATE]"
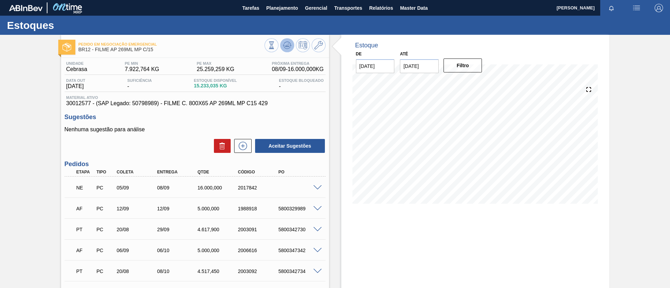
click at [275, 44] on icon at bounding box center [272, 46] width 8 height 8
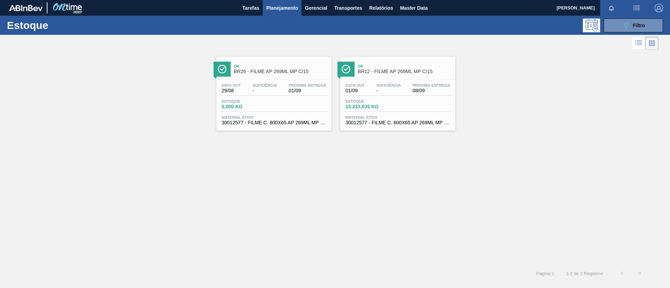
click at [663, 24] on div "089F7B8B-B2A5-4AFE-B5C0-19BA573D28AC Filtro" at bounding box center [633, 25] width 66 height 14
click at [634, 27] on span "Filtro" at bounding box center [639, 26] width 12 height 6
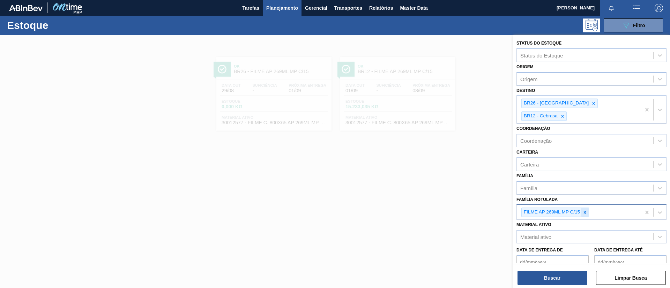
click at [586, 208] on div at bounding box center [585, 212] width 8 height 9
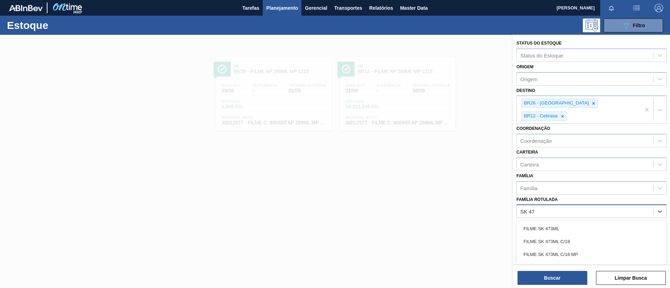
type Rotulada "SK 473"
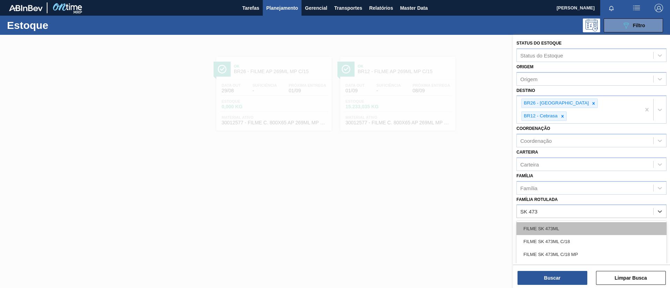
click at [581, 223] on div "FILME SK 473ML" at bounding box center [591, 229] width 150 height 13
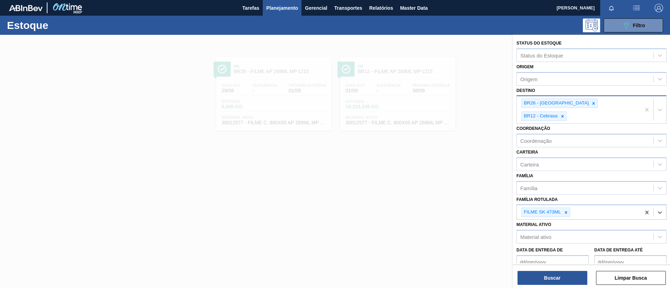
click at [571, 96] on div "BR26 - Uberlândia BR12 - Cebrasa" at bounding box center [579, 109] width 124 height 27
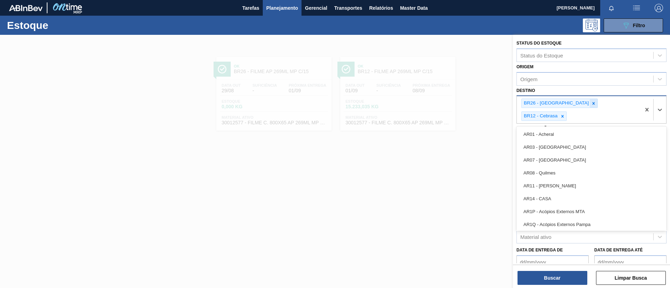
click at [589, 102] on div at bounding box center [593, 103] width 8 height 9
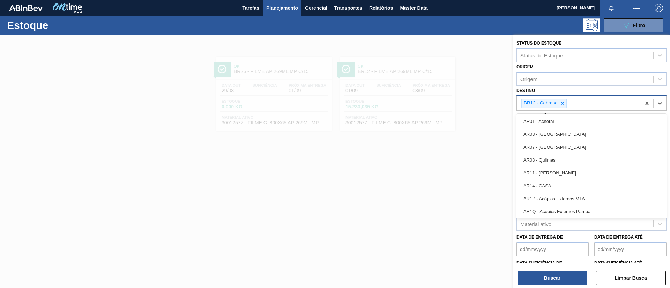
click at [570, 102] on div "BR12 - Cebrasa" at bounding box center [579, 103] width 124 height 14
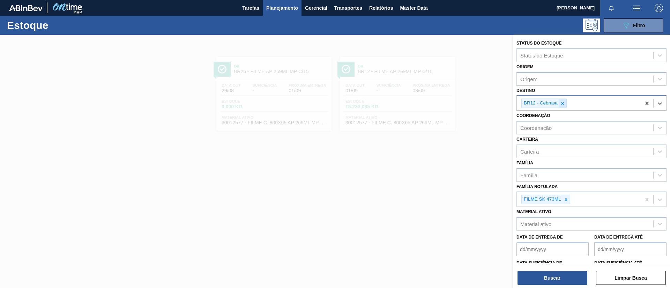
click at [562, 104] on icon at bounding box center [562, 103] width 5 height 5
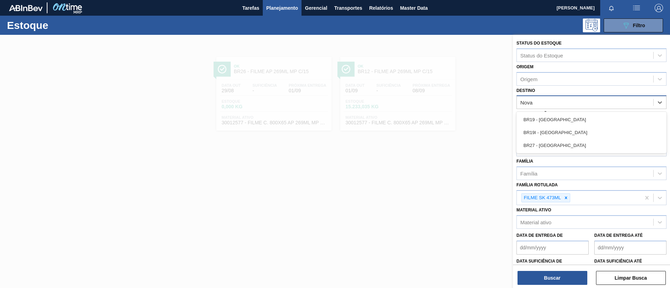
type input "Nova r"
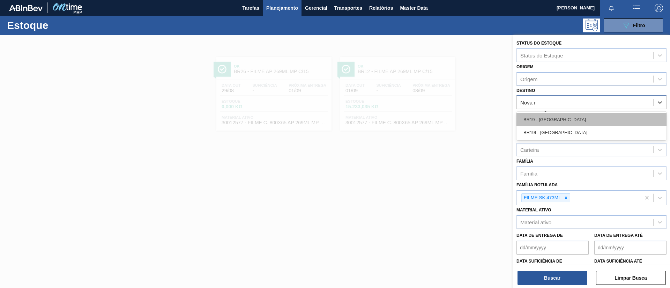
click at [565, 114] on div "BR19 - Nova Rio" at bounding box center [591, 119] width 150 height 13
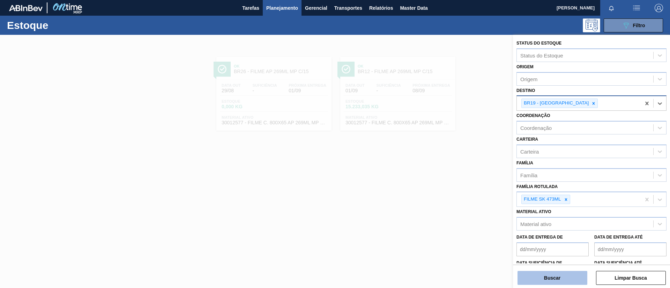
click at [571, 276] on button "Buscar" at bounding box center [552, 278] width 70 height 14
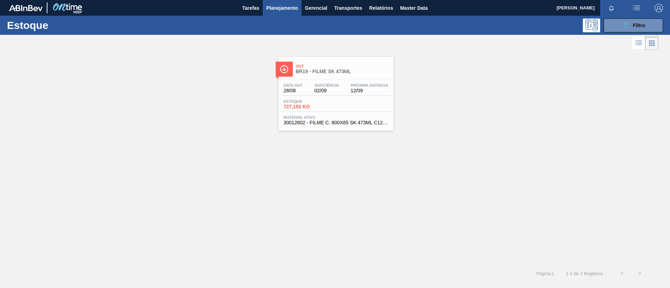
click at [329, 72] on span "BR19 - FILME SK 473ML" at bounding box center [343, 71] width 94 height 5
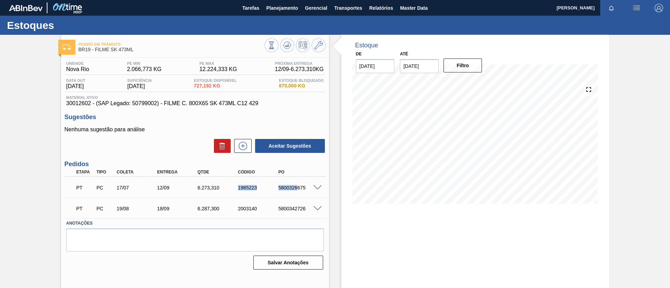
drag, startPoint x: 234, startPoint y: 190, endPoint x: 297, endPoint y: 188, distance: 62.8
click at [297, 188] on div "PT PC 17/07 12/09 6.273,310 1985223 5800326675" at bounding box center [193, 187] width 242 height 14
click at [260, 194] on div "PT PC 17/07 12/09 6.273,310 1985223 5800326675" at bounding box center [193, 187] width 242 height 14
drag, startPoint x: 237, startPoint y: 188, endPoint x: 267, endPoint y: 184, distance: 30.5
click at [267, 184] on div "PT PC 17/07 12/09 6.273,310 1985223 5800326675" at bounding box center [193, 187] width 242 height 14
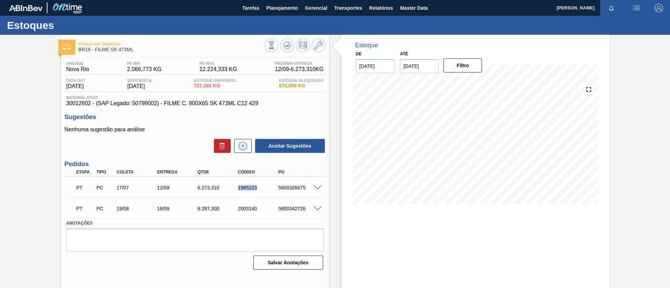
copy div "1985223"
click at [289, 15] on button "Planejamento" at bounding box center [282, 8] width 39 height 16
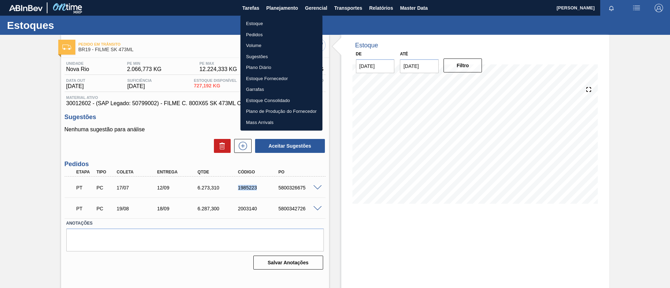
click at [289, 21] on li "Estoque" at bounding box center [281, 23] width 82 height 11
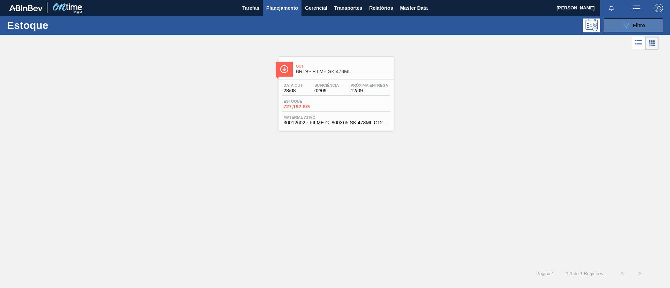
click at [607, 31] on button "089F7B8B-B2A5-4AFE-B5C0-19BA573D28AC Filtro" at bounding box center [632, 25] width 59 height 14
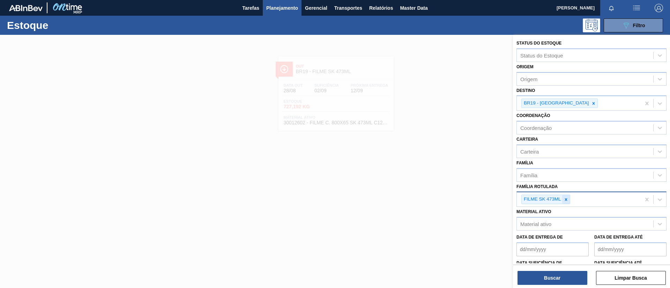
click at [565, 201] on icon at bounding box center [565, 199] width 5 height 5
type Rotulada "SK 269ML MP"
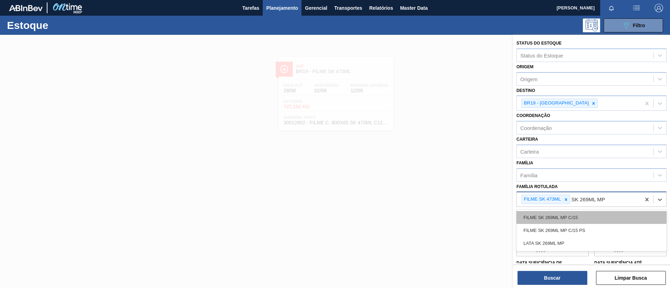
click at [571, 213] on div "FILME SK 269ML MP C/15" at bounding box center [591, 217] width 150 height 13
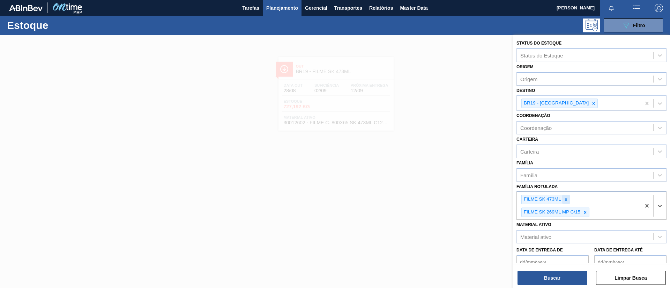
click at [564, 198] on icon at bounding box center [565, 199] width 5 height 5
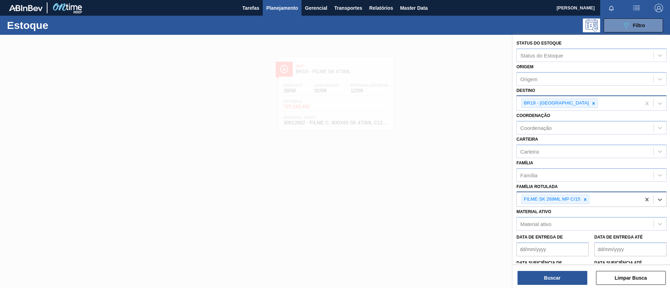
drag, startPoint x: 566, startPoint y: 104, endPoint x: 562, endPoint y: 105, distance: 4.3
click at [591, 105] on icon at bounding box center [593, 103] width 5 height 5
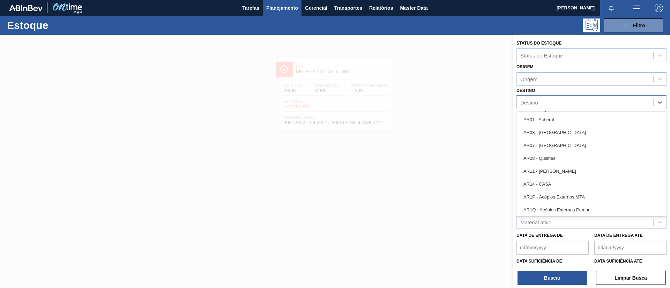
click at [562, 105] on div "Destino" at bounding box center [585, 103] width 136 height 10
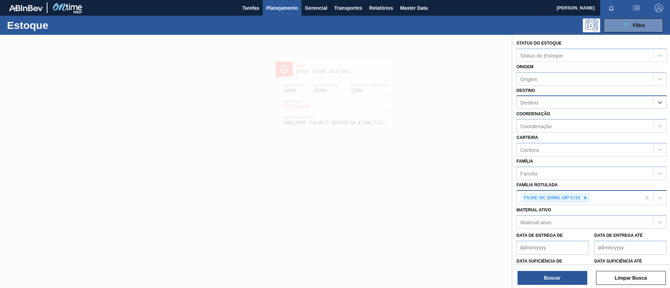
click at [563, 96] on div "Destino" at bounding box center [591, 103] width 150 height 14
click at [567, 272] on button "Buscar" at bounding box center [552, 278] width 70 height 14
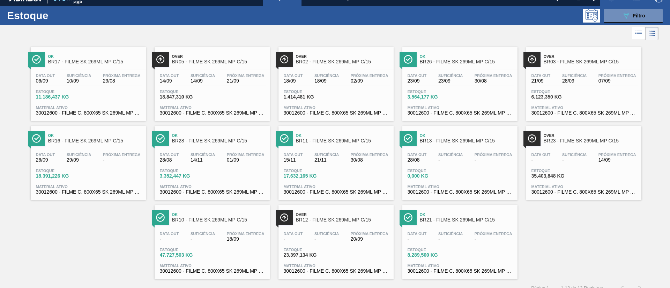
scroll to position [18, 0]
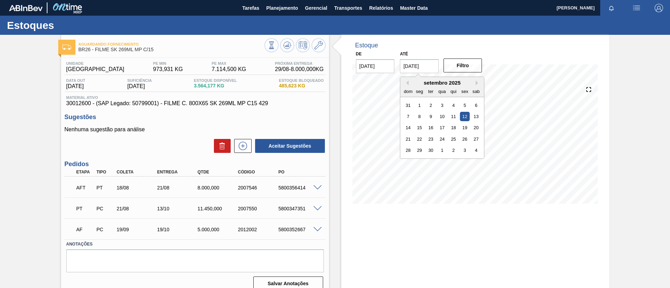
click at [432, 63] on input "[DATE]" at bounding box center [419, 66] width 39 height 14
click at [476, 83] on button "Next Month" at bounding box center [477, 83] width 5 height 5
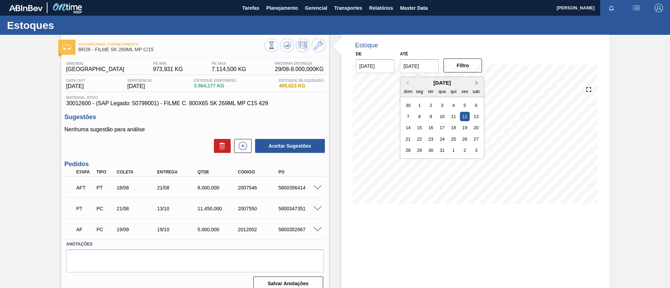
click at [476, 83] on button "Next Month" at bounding box center [477, 83] width 5 height 5
drag, startPoint x: 476, startPoint y: 83, endPoint x: 429, endPoint y: 148, distance: 80.6
click at [429, 148] on div "Previous Month Next Month março 2026 dom seg ter qua qui sex sab 1 2 3 4 5 6 7 …" at bounding box center [442, 118] width 84 height 82
click at [429, 148] on div "31" at bounding box center [430, 150] width 9 height 9
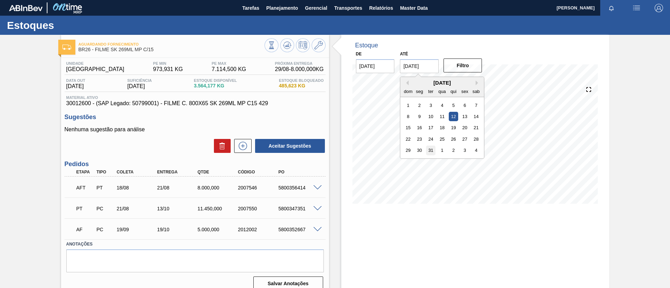
type input "31/03/2026"
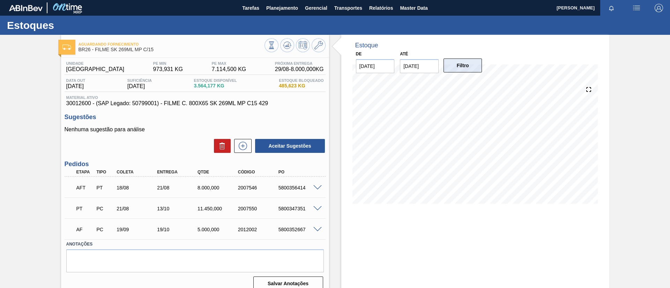
click at [456, 70] on button "Filtro" at bounding box center [462, 66] width 39 height 14
click at [316, 187] on span at bounding box center [317, 188] width 8 height 5
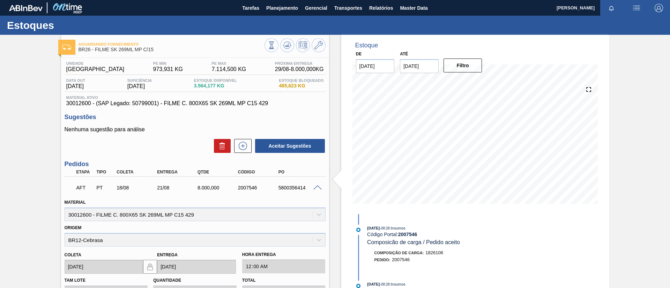
click at [315, 186] on span at bounding box center [317, 188] width 8 height 5
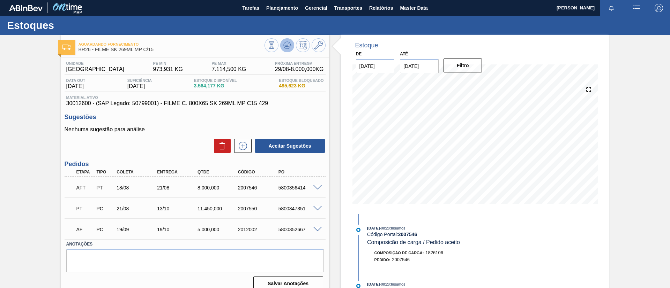
click at [275, 43] on icon at bounding box center [272, 46] width 8 height 8
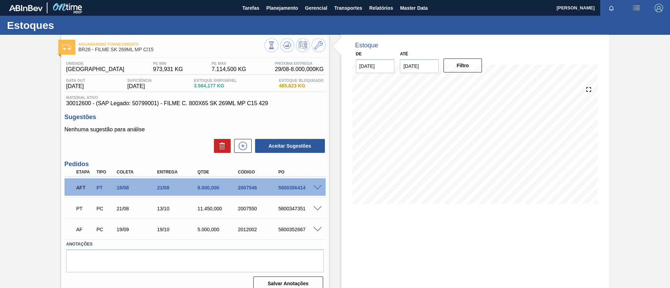
click at [314, 186] on span at bounding box center [317, 188] width 8 height 5
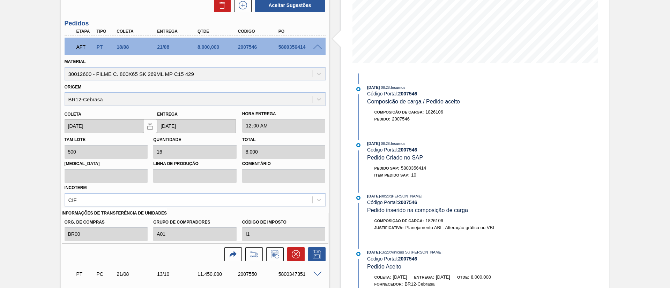
scroll to position [157, 0]
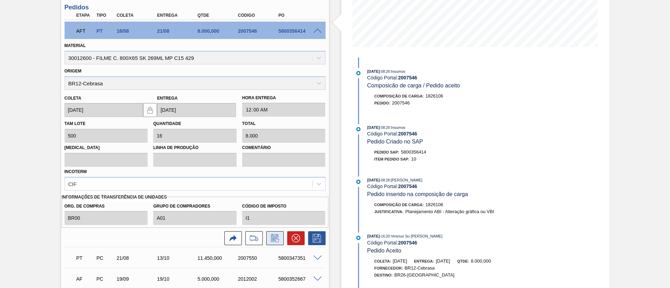
click at [276, 237] on icon at bounding box center [274, 238] width 11 height 8
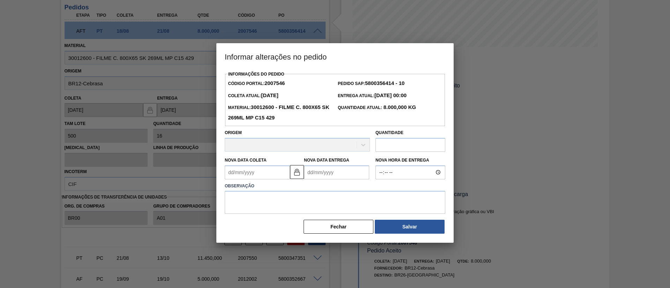
click at [265, 172] on Coleta2007546 "Nova Data Coleta" at bounding box center [257, 173] width 65 height 14
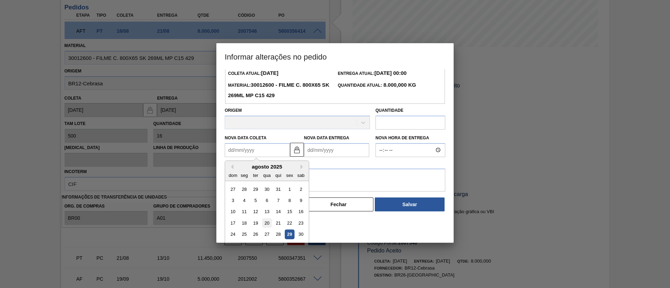
scroll to position [35, 0]
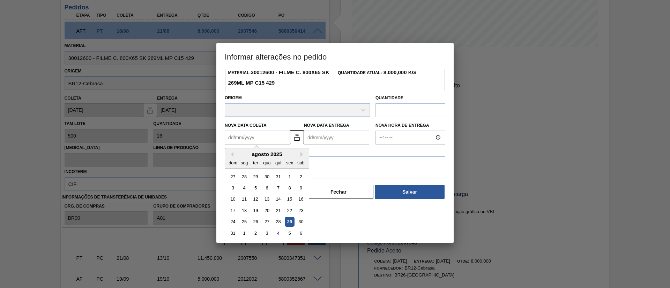
click at [288, 220] on div "29" at bounding box center [289, 221] width 9 height 9
type Coleta2007546 "[DATE]"
type Entrega2007546 "30/08/2025"
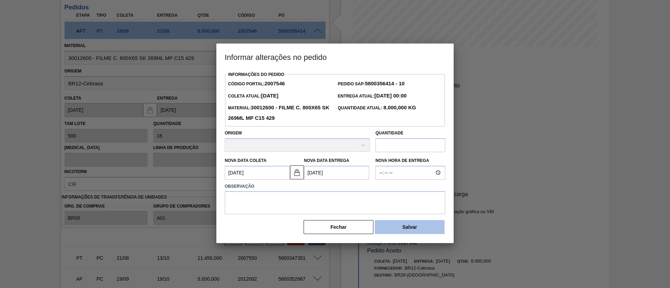
click at [406, 230] on button "Salvar" at bounding box center [410, 227] width 70 height 14
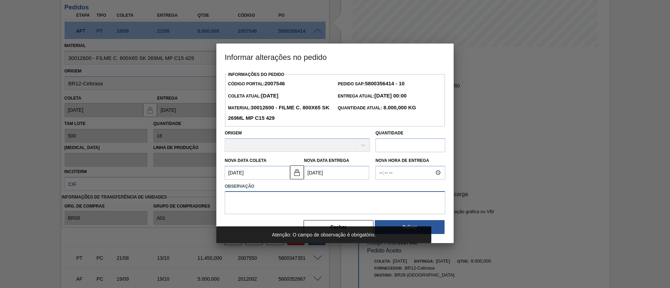
click at [327, 199] on textarea at bounding box center [335, 202] width 220 height 23
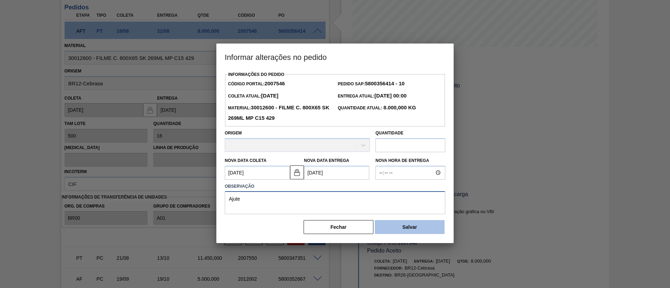
type textarea "Ajute"
click at [410, 231] on button "Salvar" at bounding box center [410, 227] width 70 height 14
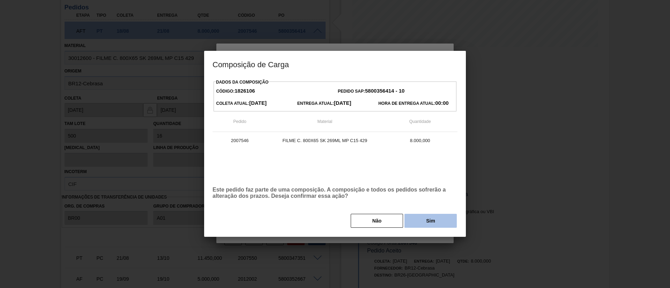
click at [415, 217] on button "Sim" at bounding box center [430, 221] width 52 height 14
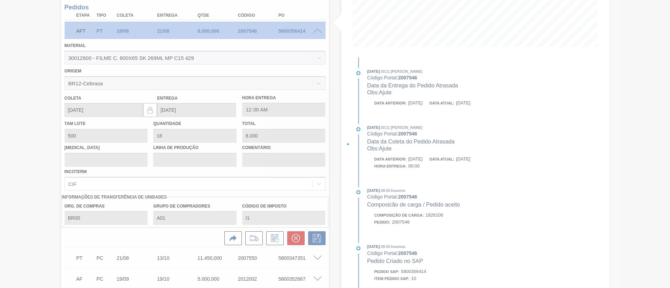
type input "Ajute"
type input "[DATE]"
type input "30/08/2025"
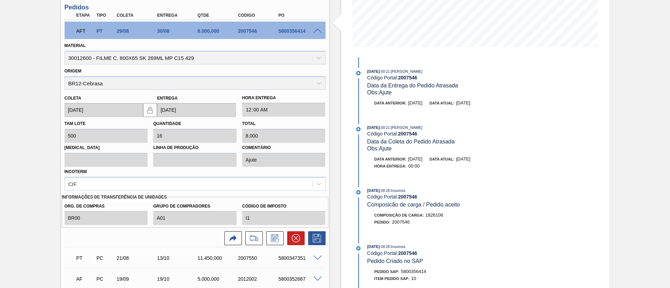
scroll to position [12, 0]
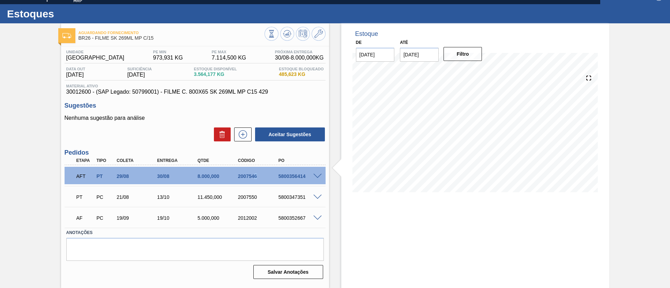
drag, startPoint x: 260, startPoint y: 177, endPoint x: 254, endPoint y: 171, distance: 8.4
click at [254, 171] on div "AFT PT 29/08 30/08 8.000,000 2007546 5800356414" at bounding box center [193, 176] width 242 height 14
click at [261, 176] on div "2007546" at bounding box center [258, 177] width 45 height 6
drag, startPoint x: 261, startPoint y: 176, endPoint x: 222, endPoint y: 179, distance: 38.8
click at [222, 179] on div "AFT PT 29/08 30/08 8.000,000 2007546 5800356414" at bounding box center [193, 176] width 242 height 14
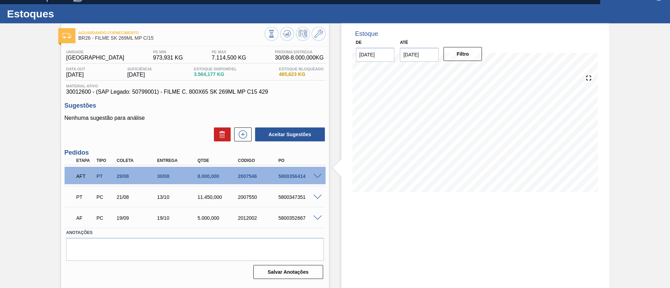
click at [316, 176] on span at bounding box center [317, 176] width 8 height 5
type input "Ajute"
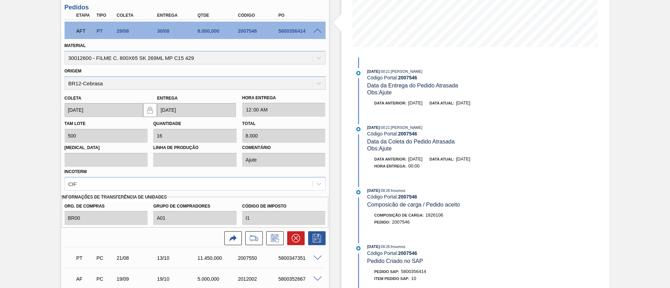
click at [318, 30] on span at bounding box center [317, 31] width 8 height 5
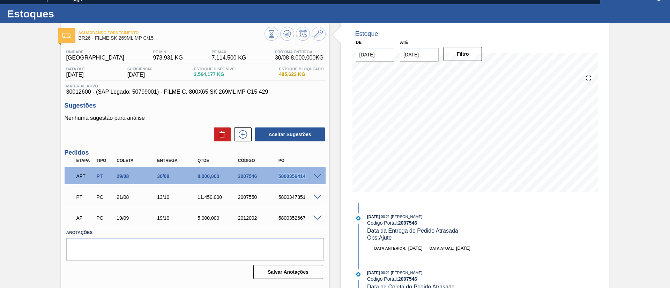
drag, startPoint x: 273, startPoint y: 178, endPoint x: 305, endPoint y: 177, distance: 32.1
click at [305, 177] on div "AFT PT 29/08 30/08 8.000,000 2007546 5800356414" at bounding box center [193, 176] width 242 height 14
copy div "5800356414"
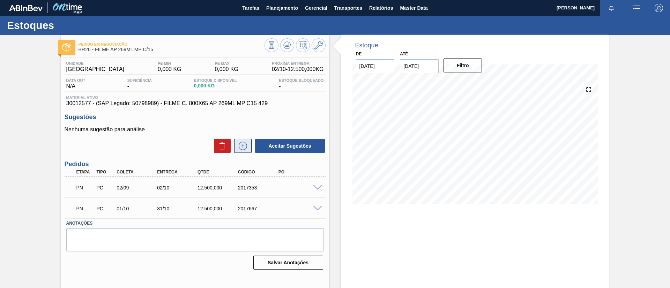
click at [246, 150] on button at bounding box center [242, 146] width 17 height 14
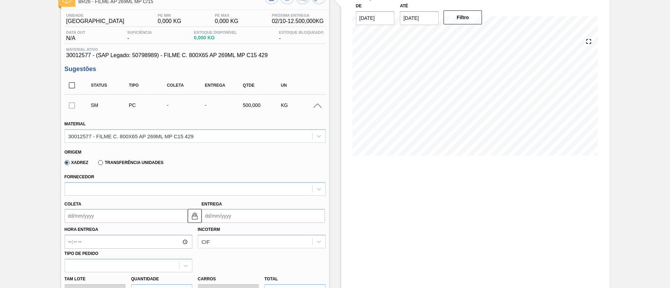
scroll to position [105, 0]
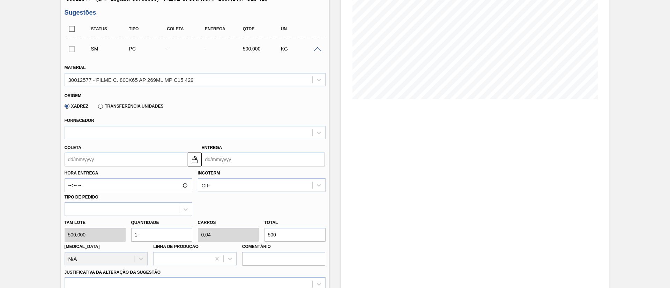
click at [104, 140] on div "Coleta Entrega" at bounding box center [195, 154] width 266 height 28
click at [105, 133] on div at bounding box center [188, 133] width 247 height 10
click at [101, 146] on div "No options" at bounding box center [195, 150] width 261 height 12
click at [110, 103] on div "Transferência Unidades" at bounding box center [129, 106] width 68 height 6
click at [111, 107] on label "Transferência Unidades" at bounding box center [130, 106] width 65 height 5
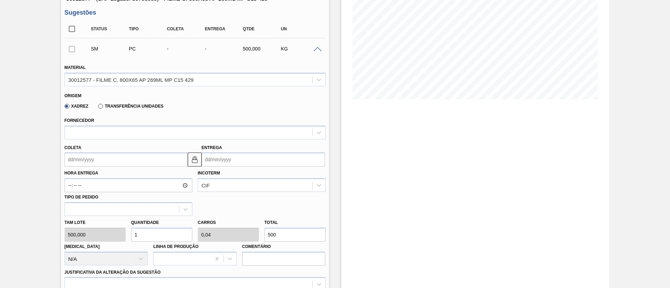
click at [97, 108] on input "Transferência Unidades" at bounding box center [97, 108] width 0 height 0
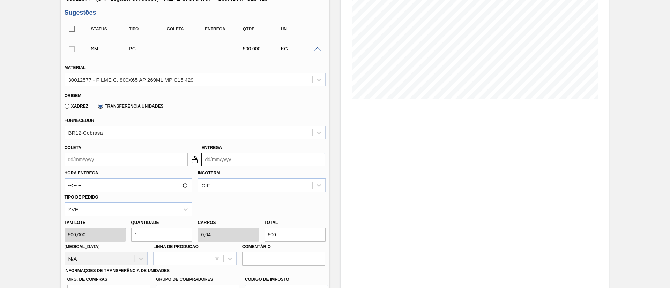
click at [129, 161] on input "Coleta" at bounding box center [126, 160] width 123 height 14
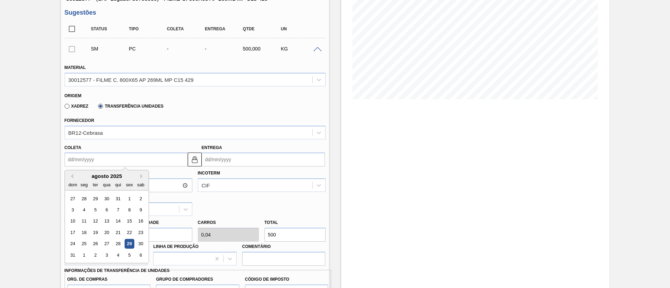
click at [131, 247] on div "29" at bounding box center [129, 244] width 9 height 9
type input "[DATE]"
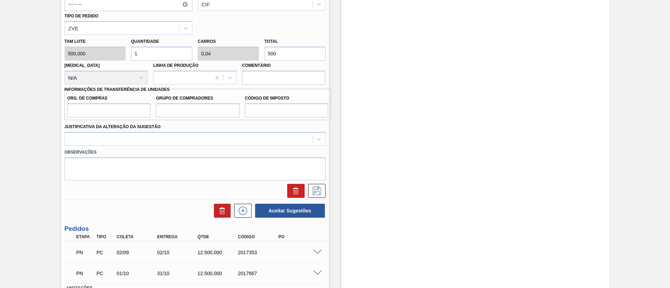
scroll to position [181, 0]
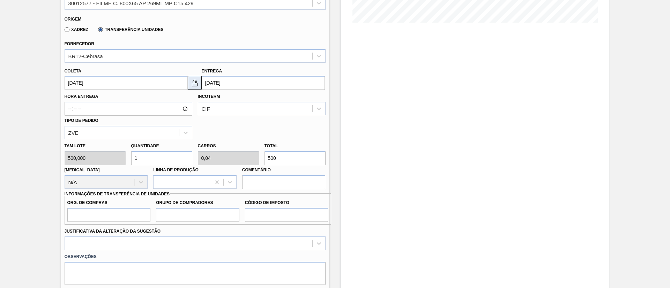
click at [196, 83] on img at bounding box center [194, 83] width 8 height 8
click at [210, 83] on input "[DATE]" at bounding box center [263, 83] width 123 height 14
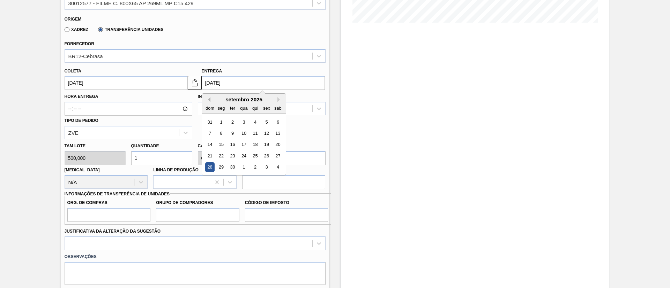
click at [207, 98] on button "Previous Month" at bounding box center [207, 99] width 5 height 5
click at [218, 176] on div "1" at bounding box center [220, 178] width 9 height 9
type input "01/09/2025"
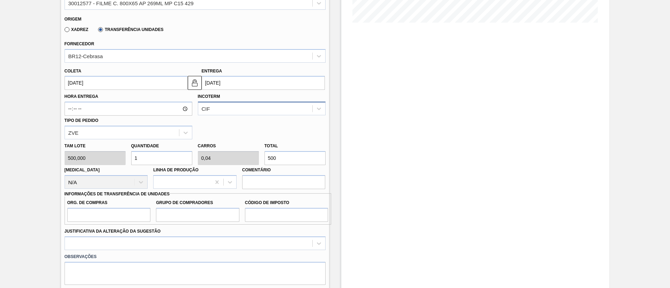
click at [229, 109] on div "CIF" at bounding box center [255, 109] width 114 height 10
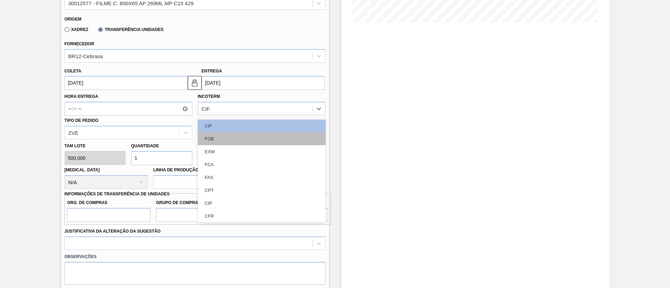
click at [228, 138] on div "FOB" at bounding box center [262, 139] width 128 height 13
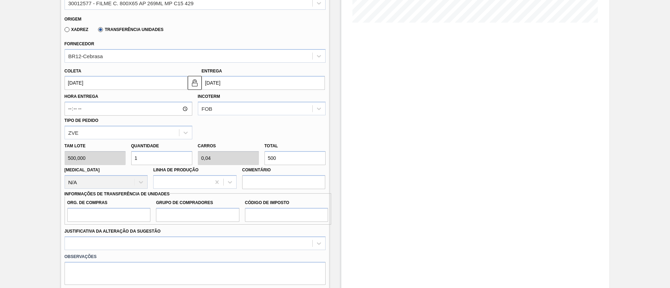
drag, startPoint x: 287, startPoint y: 154, endPoint x: 217, endPoint y: 150, distance: 70.2
click at [217, 150] on div "Tam lote 500,000 Quantidade 1 Carros 0,04 Total 500 Doca N/A Linha de Produção …" at bounding box center [195, 165] width 266 height 50
type input "0,006"
type input "0"
type input "3"
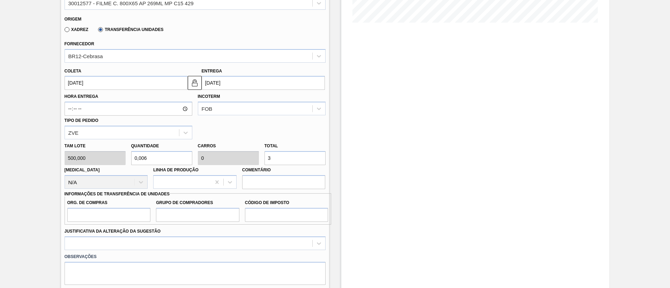
type input "0,06"
type input "0,002"
type input "30"
type input "0,6"
type input "0,024"
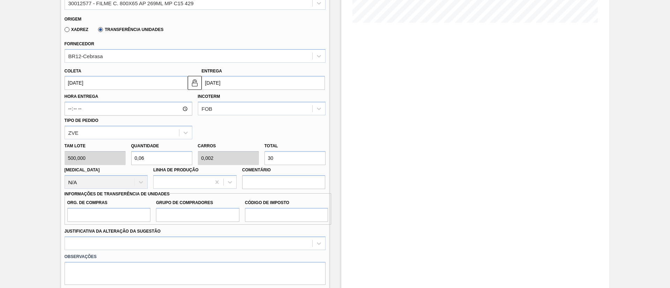
type input "300"
type input "6"
type input "0,24"
type input "3.000"
click at [133, 216] on input "Org. de Compras" at bounding box center [108, 215] width 83 height 14
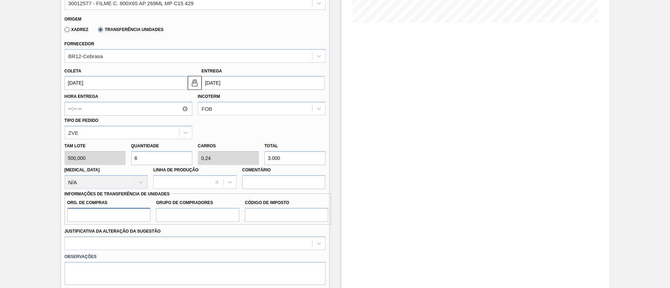
type input "BR00"
click at [178, 216] on input "Grupo de Compradores" at bounding box center [197, 215] width 83 height 14
type input "A01"
click at [248, 218] on input "Código de Imposto" at bounding box center [286, 215] width 83 height 14
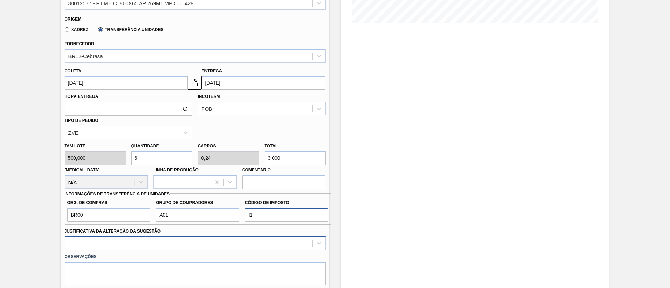
type input "I1"
click at [242, 237] on div at bounding box center [195, 244] width 261 height 14
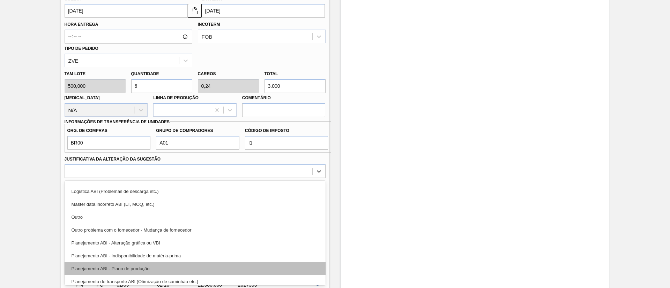
scroll to position [52, 0]
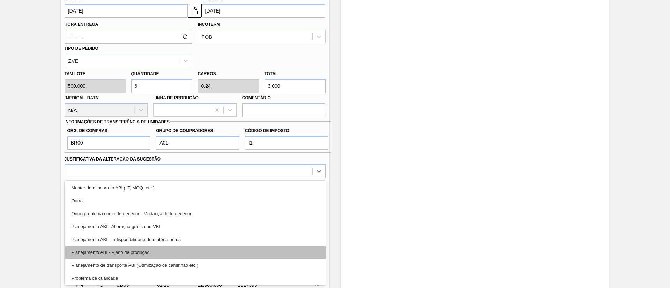
click at [134, 252] on div "Planejamento ABI - Plano de produção" at bounding box center [195, 252] width 261 height 13
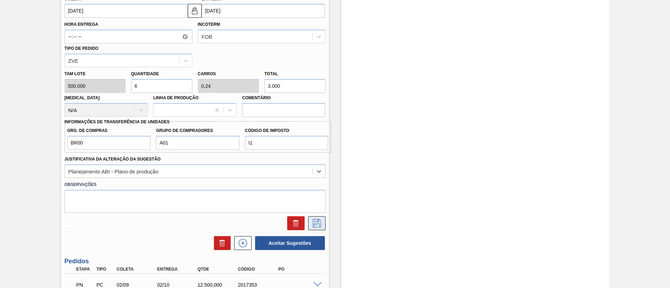
click at [321, 225] on icon at bounding box center [316, 223] width 11 height 8
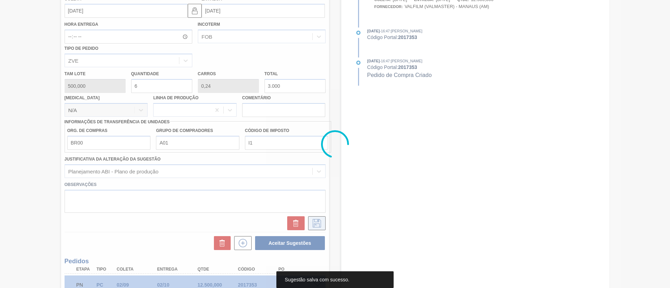
scroll to position [16, 0]
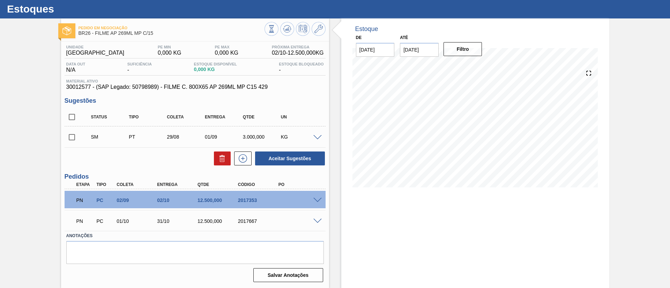
click at [71, 138] on input "checkbox" at bounding box center [72, 137] width 15 height 15
click at [316, 138] on span at bounding box center [317, 137] width 8 height 5
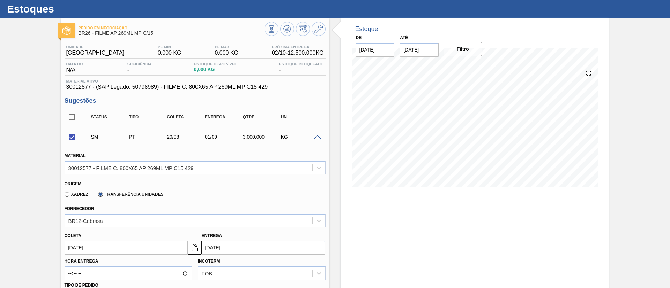
click at [316, 138] on span at bounding box center [317, 137] width 8 height 5
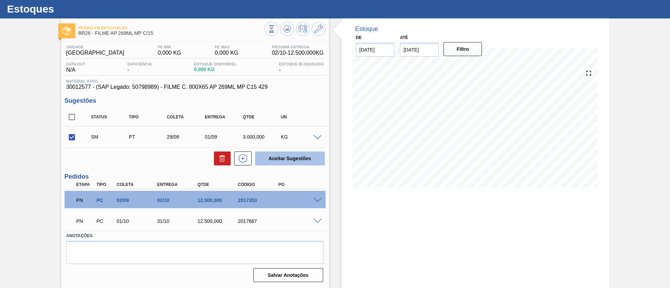
click at [294, 164] on button "Aceitar Sugestões" at bounding box center [290, 159] width 70 height 14
checkbox input "false"
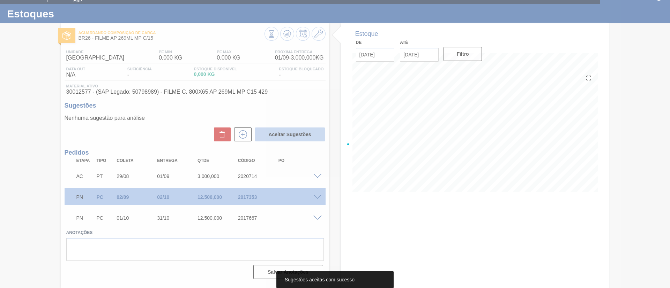
scroll to position [12, 0]
click at [275, 31] on icon at bounding box center [272, 34] width 8 height 8
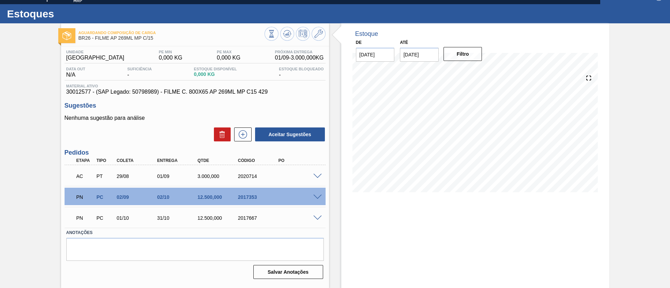
click at [316, 175] on span at bounding box center [317, 176] width 8 height 5
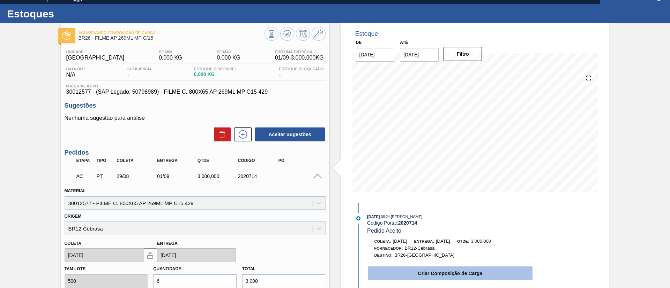
click at [442, 274] on button "Criar Composição de Carga" at bounding box center [450, 274] width 164 height 14
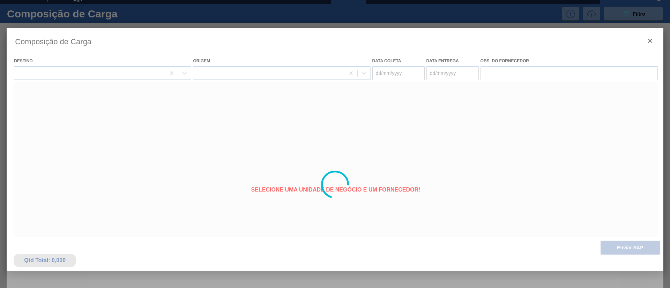
type coleta "[DATE]"
type entrega "01/09/2025"
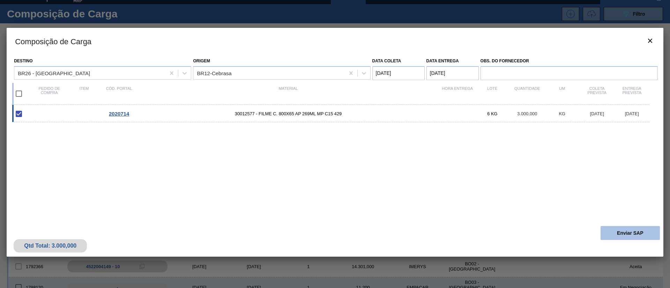
click at [631, 233] on button "Enviar SAP" at bounding box center [629, 233] width 59 height 14
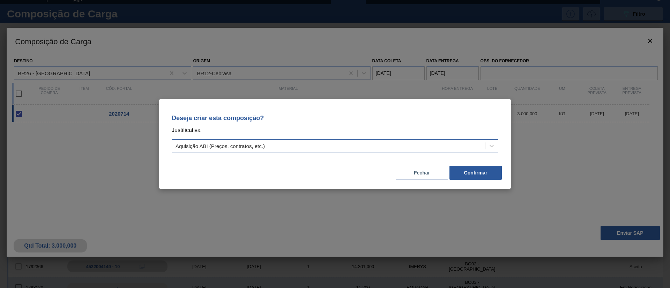
click at [418, 148] on div "Aquisição ABI (Preços, contratos, etc.)" at bounding box center [328, 146] width 313 height 10
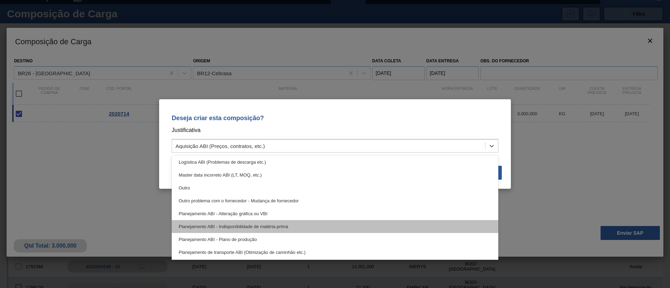
scroll to position [52, 0]
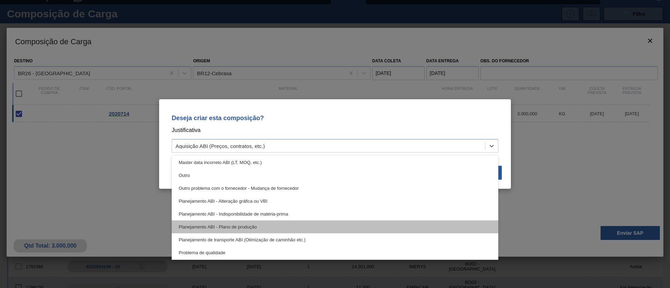
click at [302, 223] on div "Planejamento ABI - Plano de produção" at bounding box center [335, 227] width 326 height 13
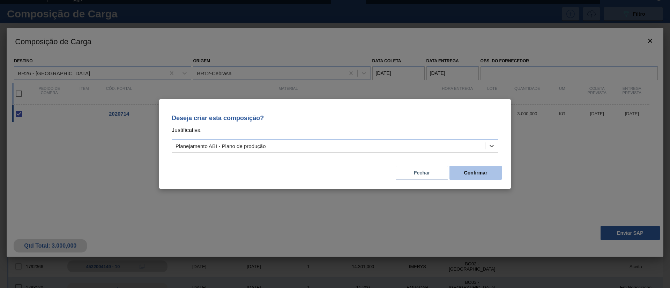
click at [499, 173] on button "Confirmar" at bounding box center [475, 173] width 52 height 14
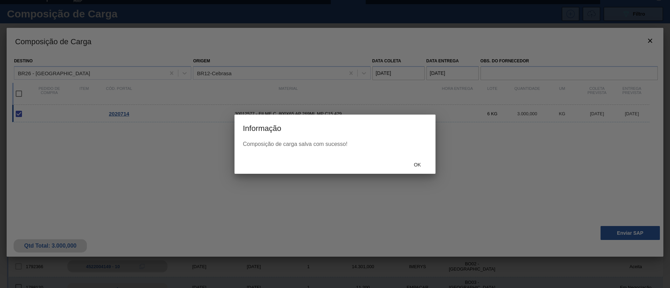
click at [417, 158] on div "Ok" at bounding box center [334, 165] width 201 height 18
click at [418, 161] on div "Ok" at bounding box center [417, 165] width 31 height 13
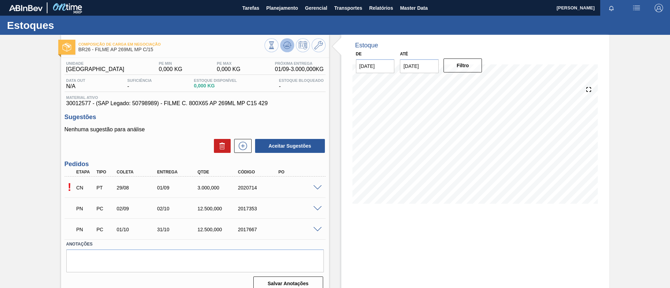
click at [275, 47] on icon at bounding box center [272, 46] width 8 height 8
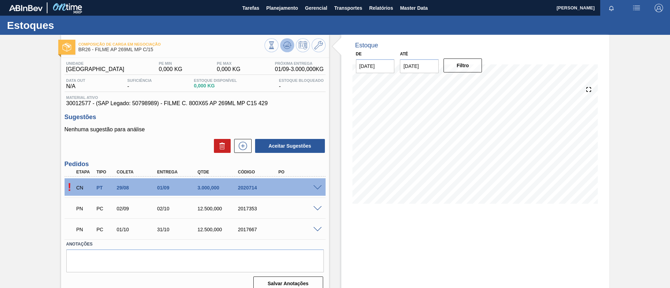
click at [281, 44] on button at bounding box center [287, 45] width 14 height 14
drag, startPoint x: 275, startPoint y: 192, endPoint x: 310, endPoint y: 186, distance: 36.1
click at [310, 186] on div "AFT PT 29/08 01/09 3.000,000 2020714 5800359268" at bounding box center [193, 187] width 242 height 14
copy div "5800359268"
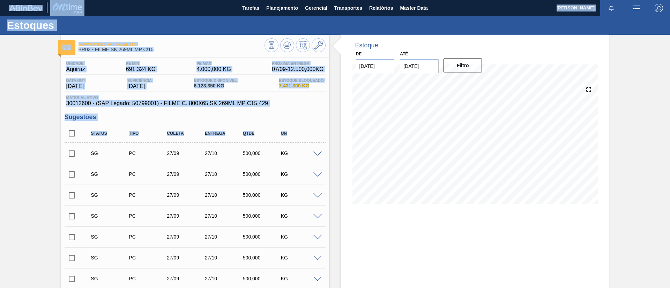
drag, startPoint x: 384, startPoint y: 224, endPoint x: 645, endPoint y: 313, distance: 276.3
click at [645, 0] on html "Tarefas Planejamento Gerencial Transportes Relatórios Master Data [PERSON_NAME]…" at bounding box center [335, 0] width 670 height 0
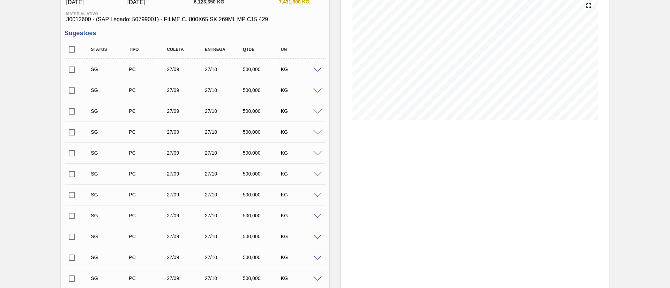
scroll to position [83, 0]
click at [67, 50] on input "checkbox" at bounding box center [72, 50] width 15 height 15
checkbox input "true"
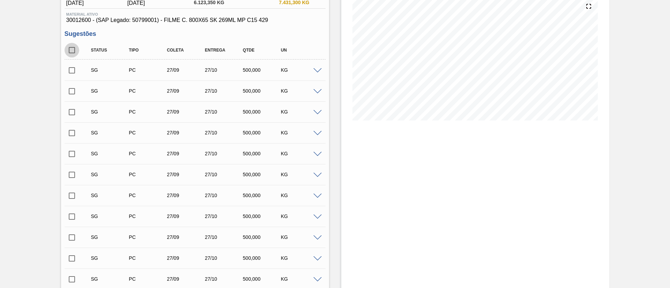
checkbox input "true"
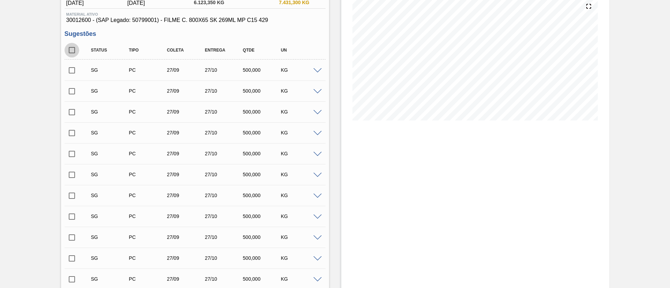
checkbox input "true"
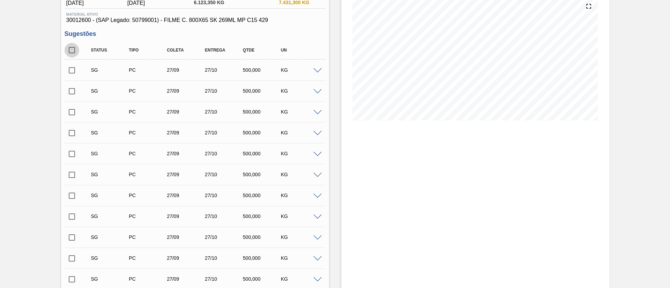
checkbox input "true"
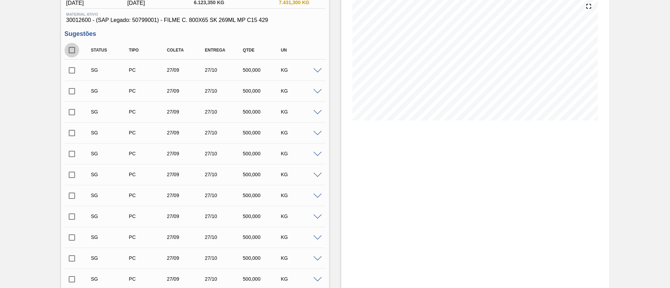
checkbox input "true"
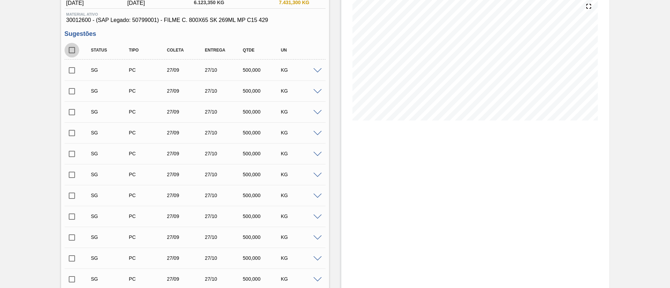
checkbox input "true"
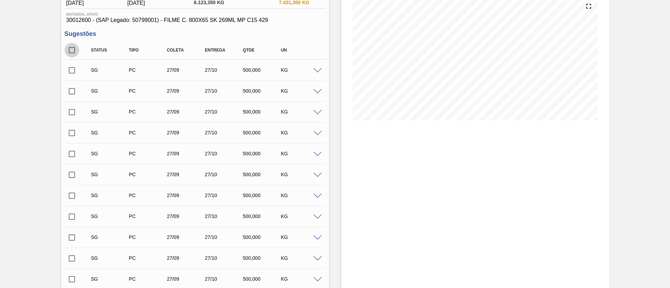
checkbox input "true"
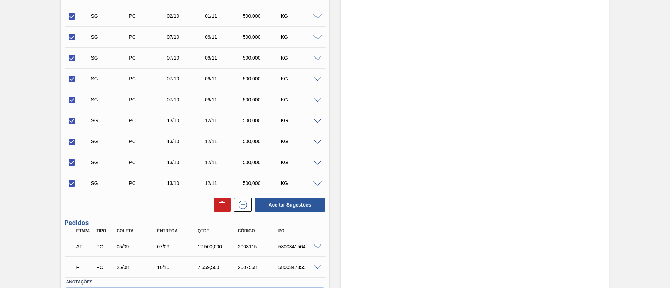
scroll to position [644, 0]
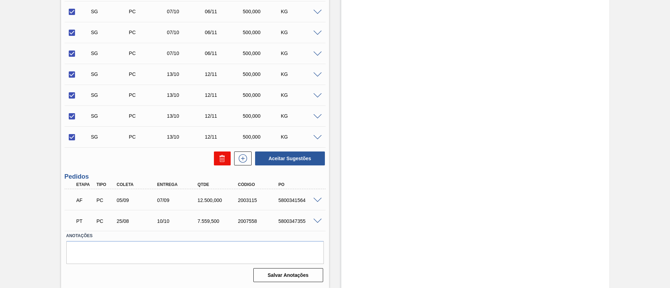
click at [214, 160] on button at bounding box center [222, 159] width 17 height 14
checkbox input "false"
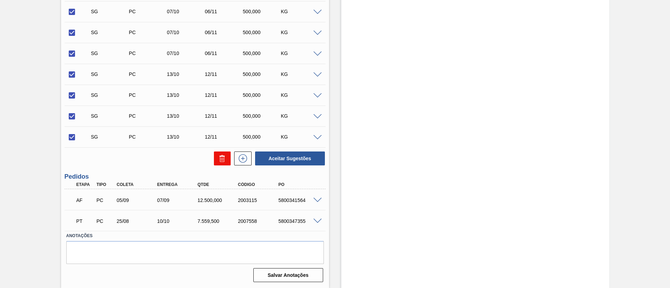
checkbox input "false"
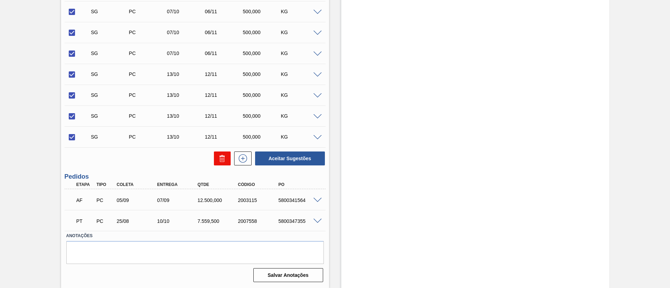
checkbox input "false"
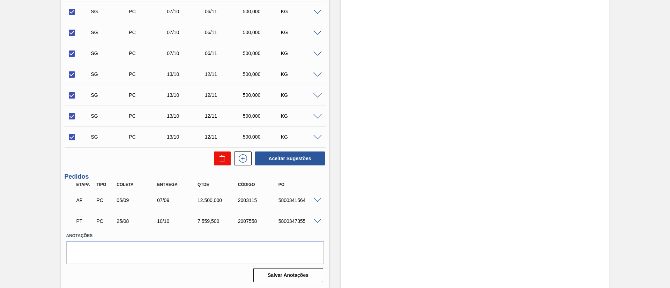
checkbox input "false"
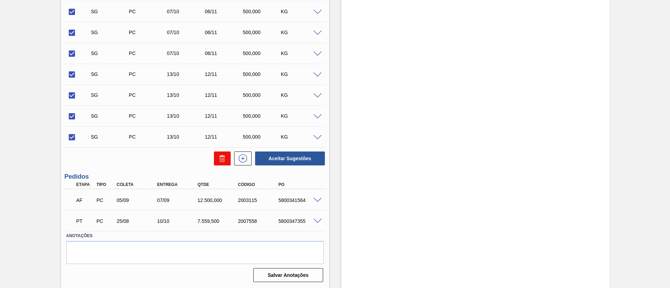
checkbox input "false"
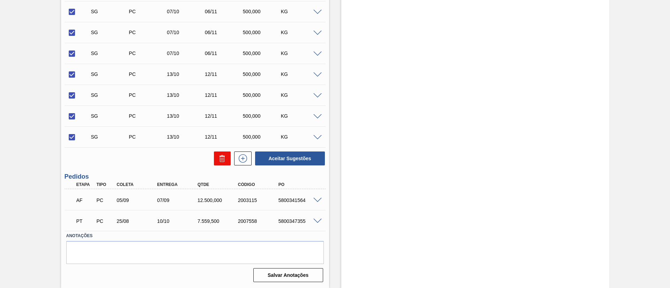
checkbox input "false"
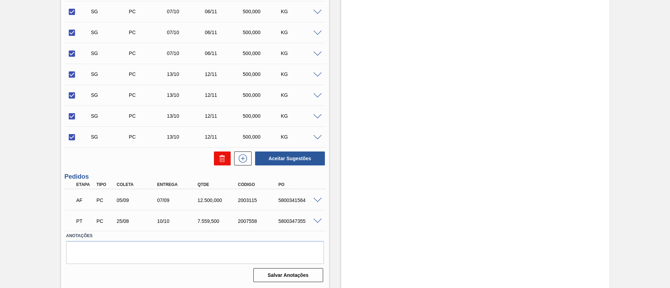
checkbox input "false"
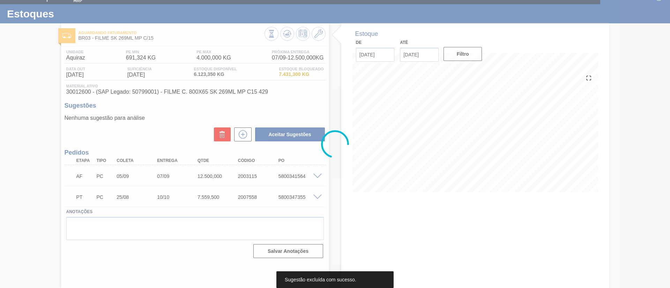
scroll to position [12, 0]
